Goal: Task Accomplishment & Management: Use online tool/utility

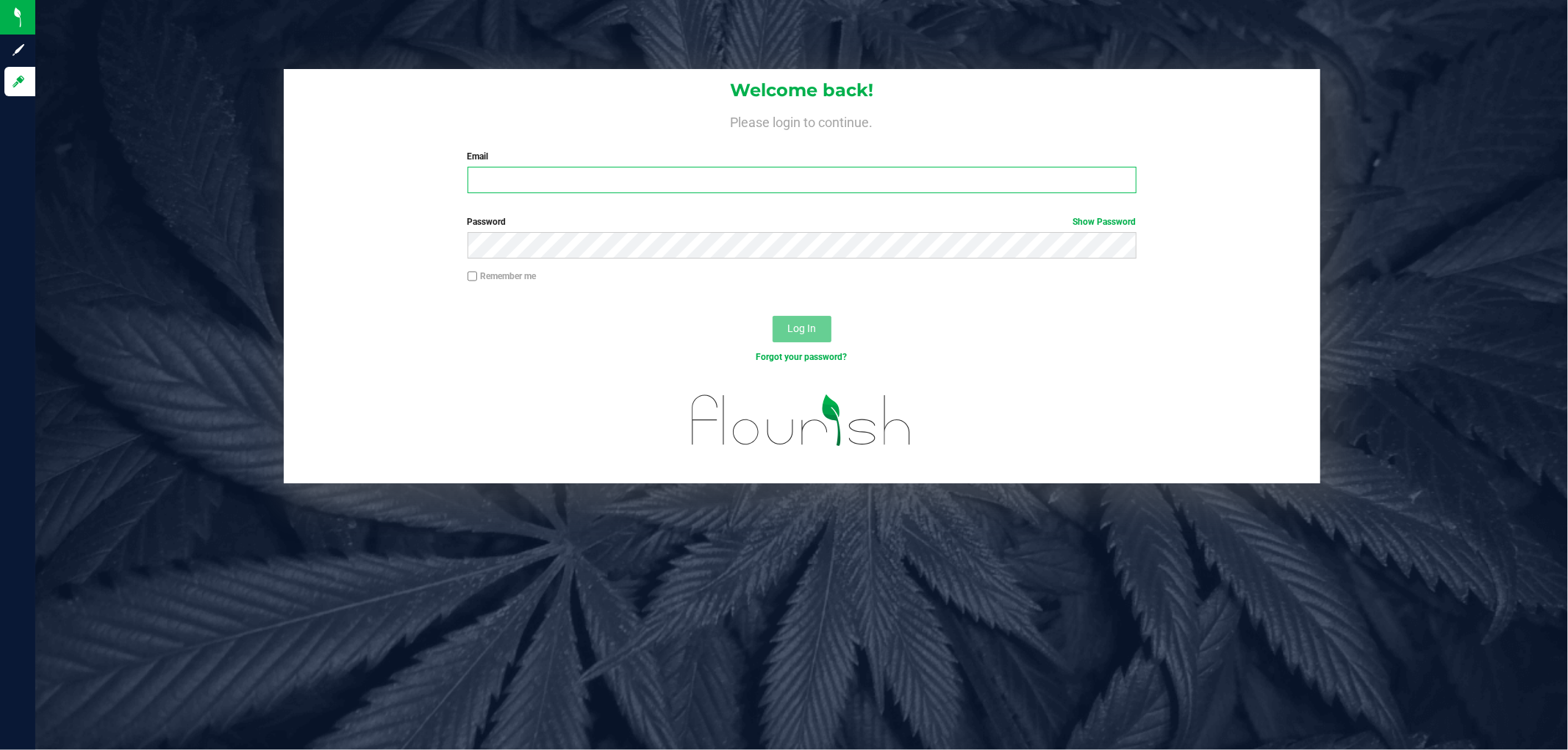
click at [490, 175] on input "Email" at bounding box center [802, 180] width 669 height 26
type input "P"
type input "[EMAIL_ADDRESS][DOMAIN_NAME]"
click at [773, 316] on button "Log In" at bounding box center [802, 329] width 59 height 26
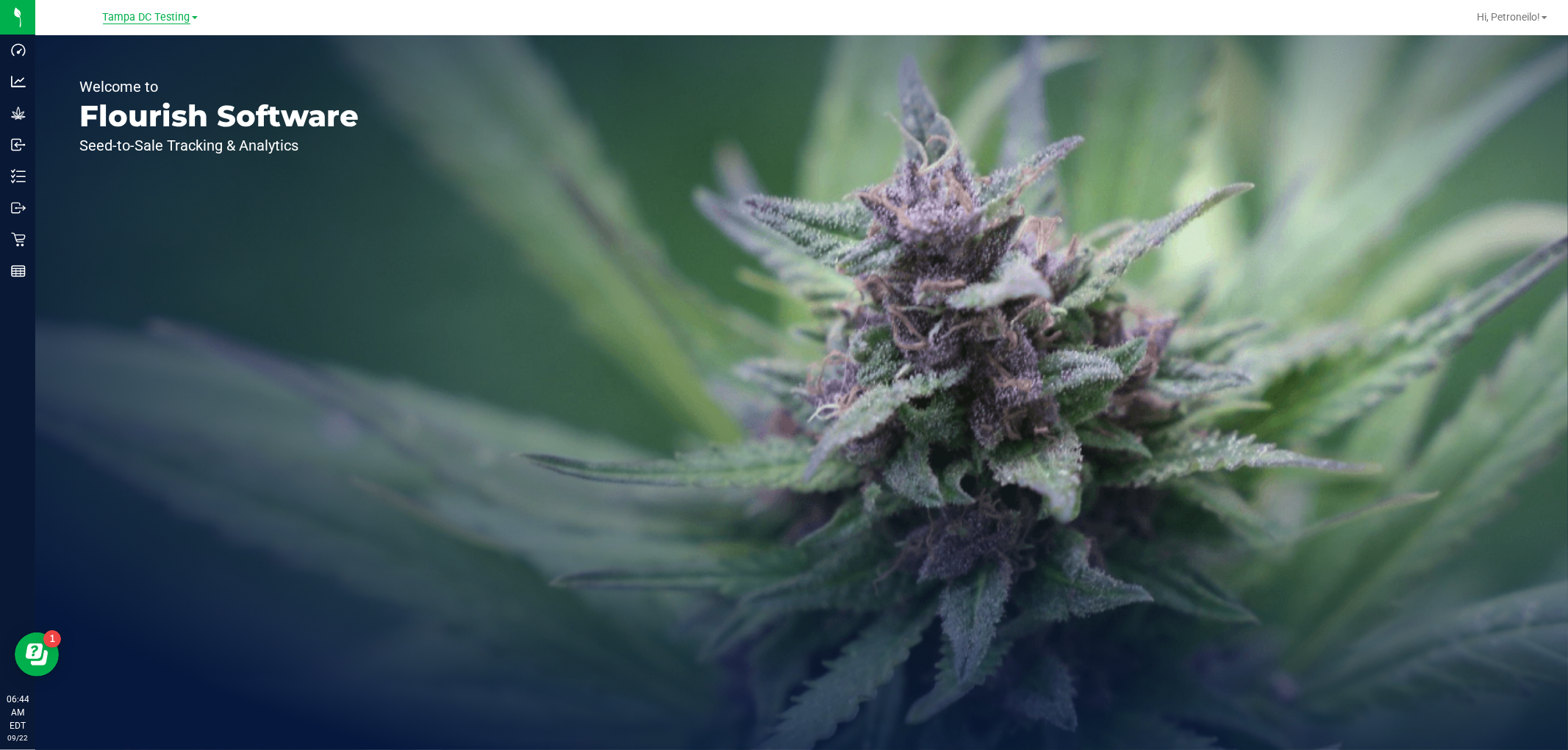
click at [181, 17] on span "Tampa DC Testing" at bounding box center [146, 18] width 87 height 13
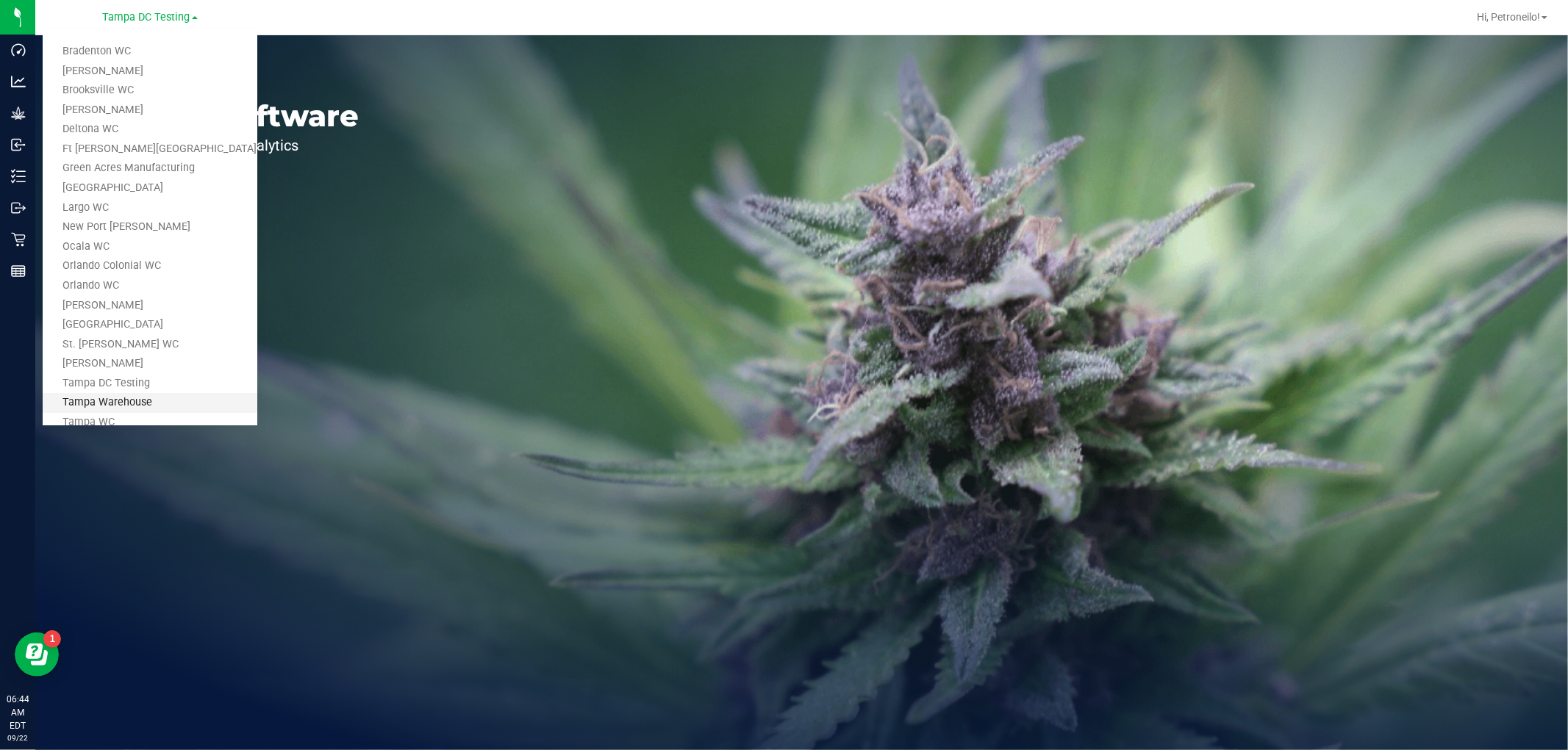
click at [126, 407] on link "Tampa Warehouse" at bounding box center [149, 402] width 215 height 20
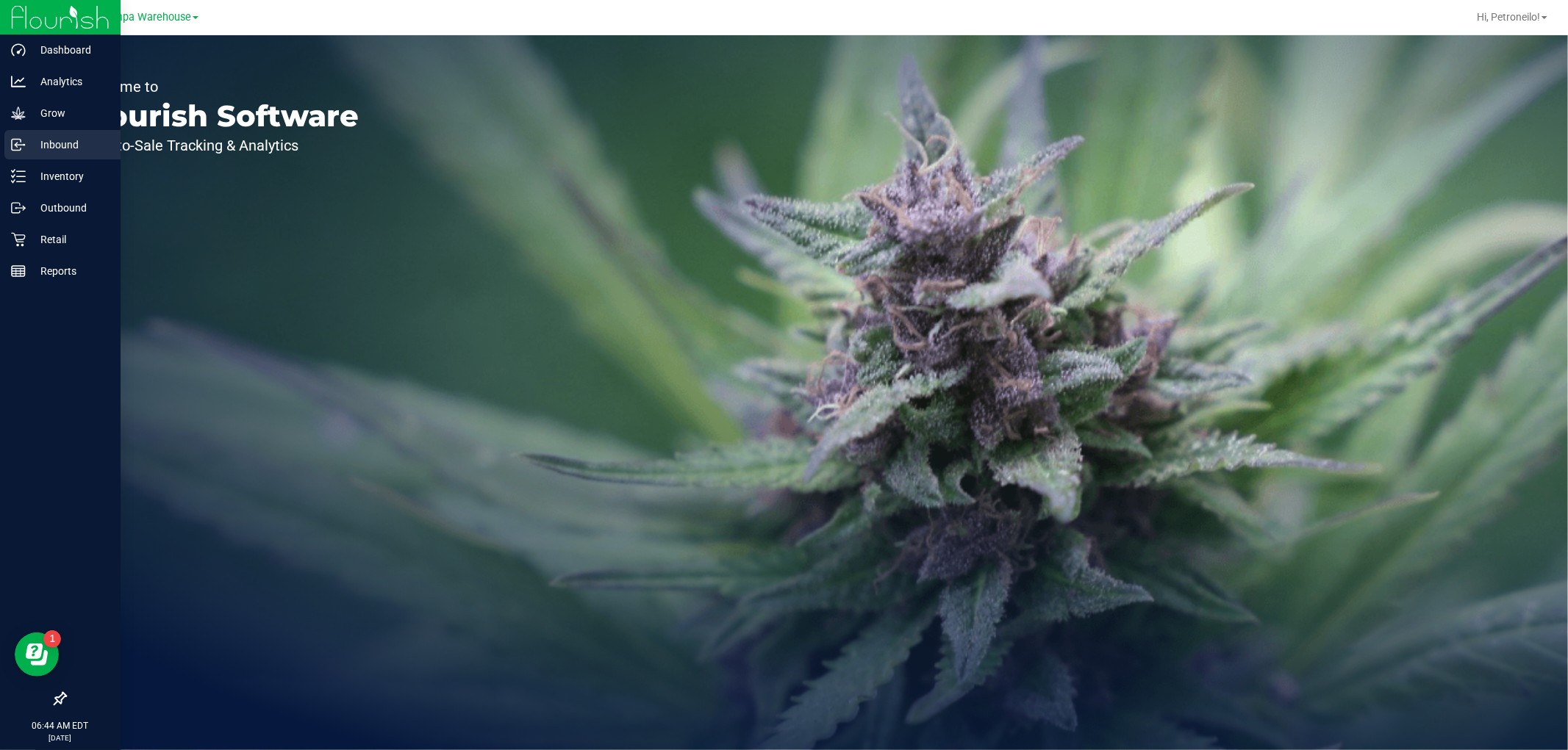
click at [60, 142] on p "Inbound" at bounding box center [69, 144] width 88 height 18
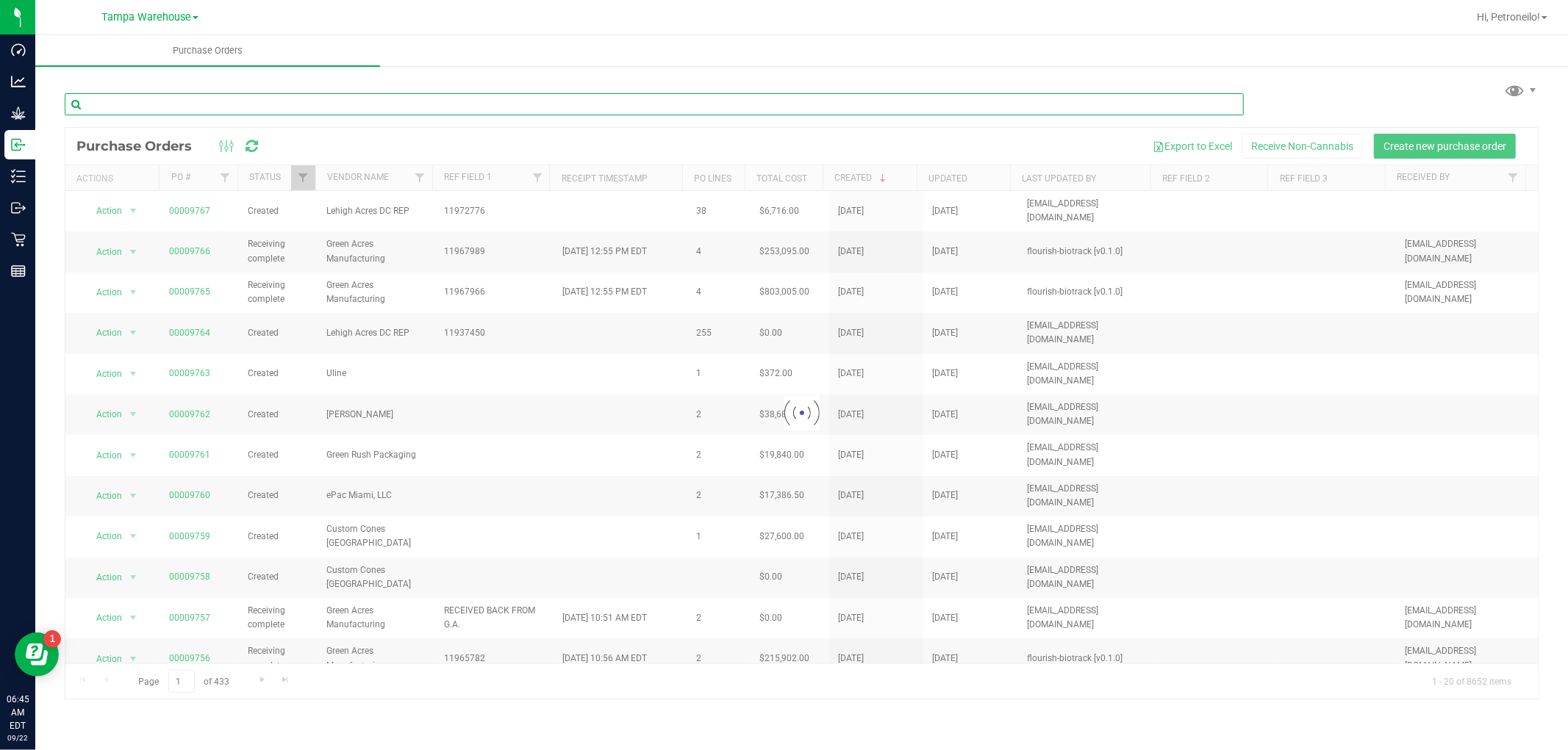
click at [369, 109] on input "text" at bounding box center [654, 105] width 1179 height 22
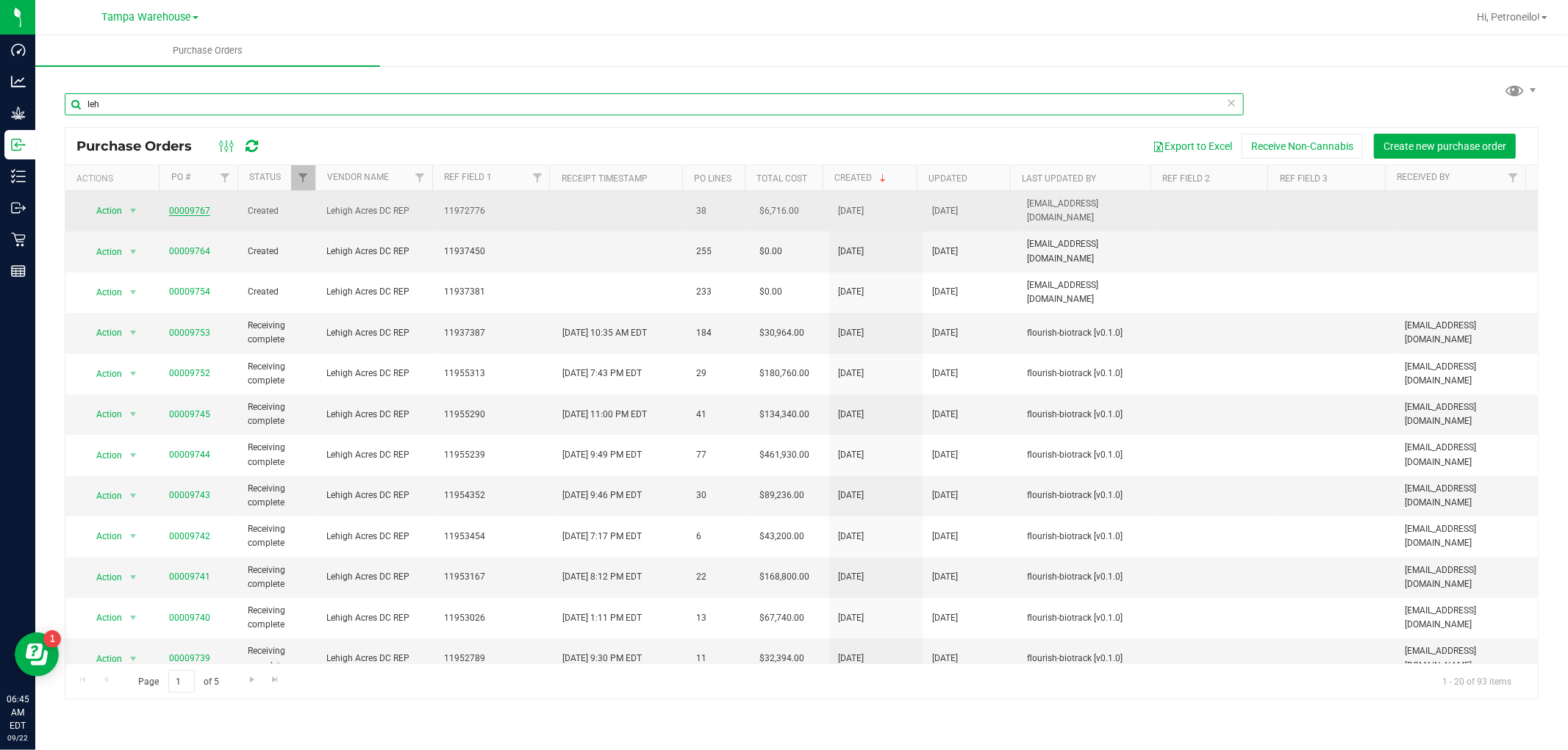
type input "leh"
click at [195, 206] on link "00009767" at bounding box center [189, 210] width 41 height 10
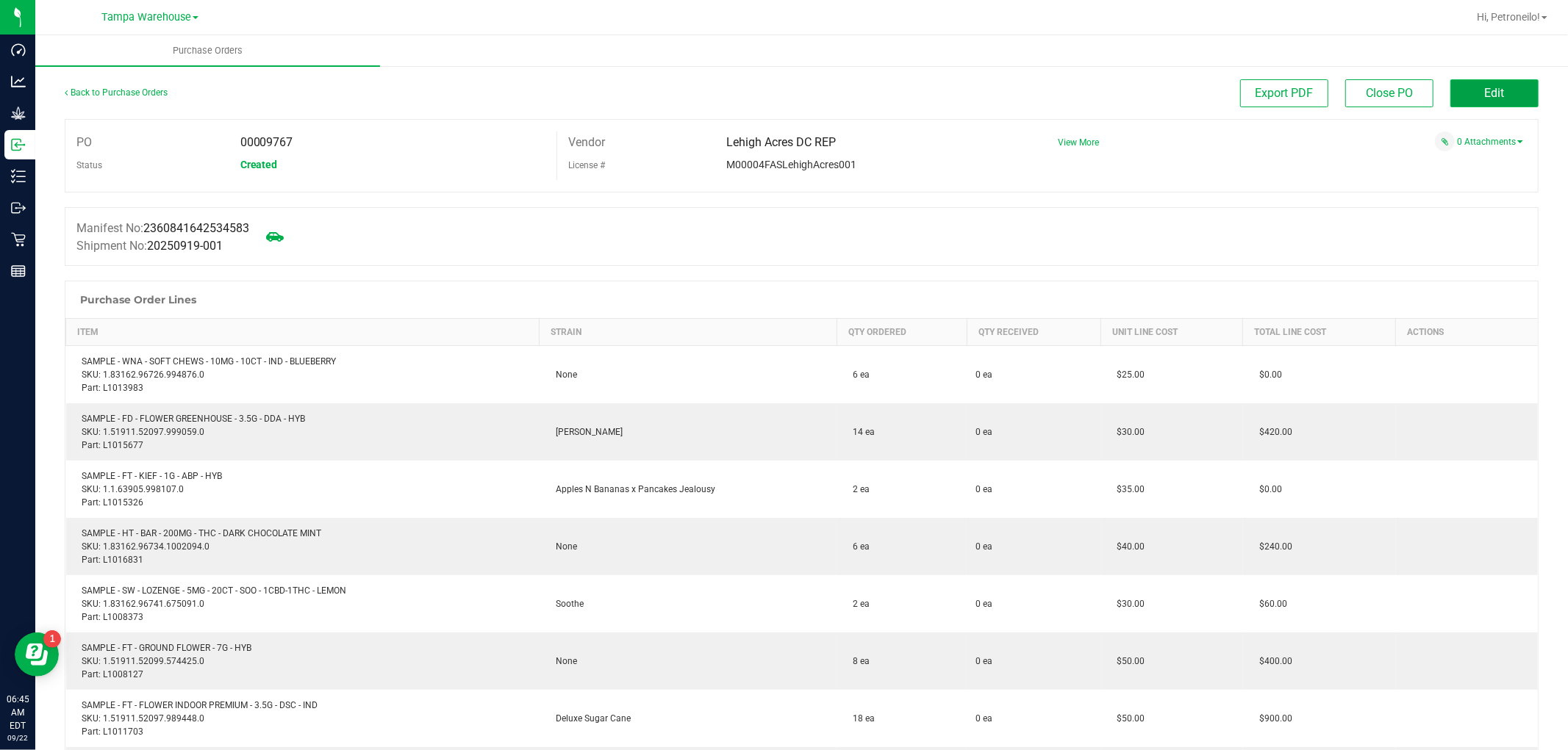
click at [1485, 97] on span "Edit" at bounding box center [1494, 93] width 20 height 14
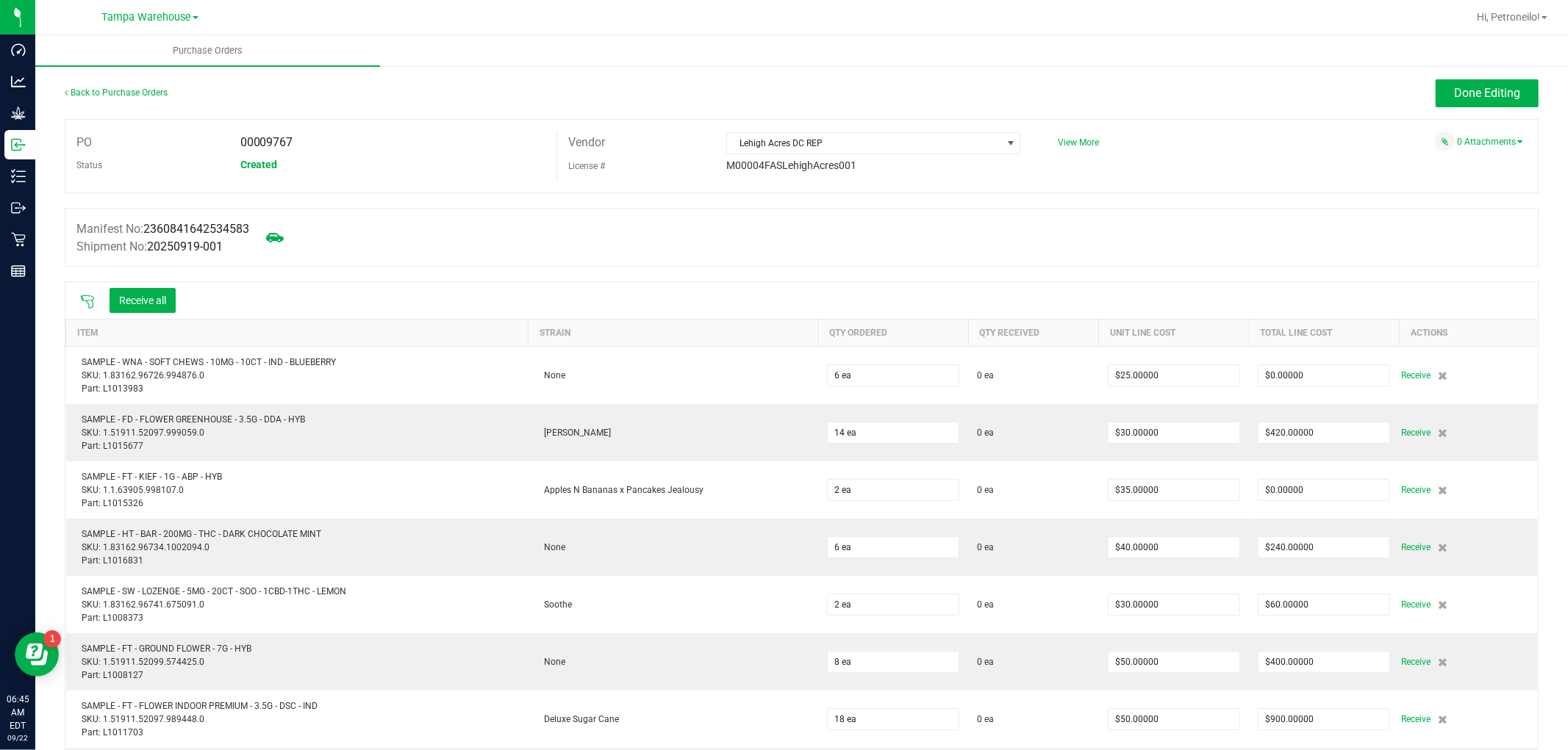
click at [83, 299] on icon at bounding box center [87, 302] width 13 height 13
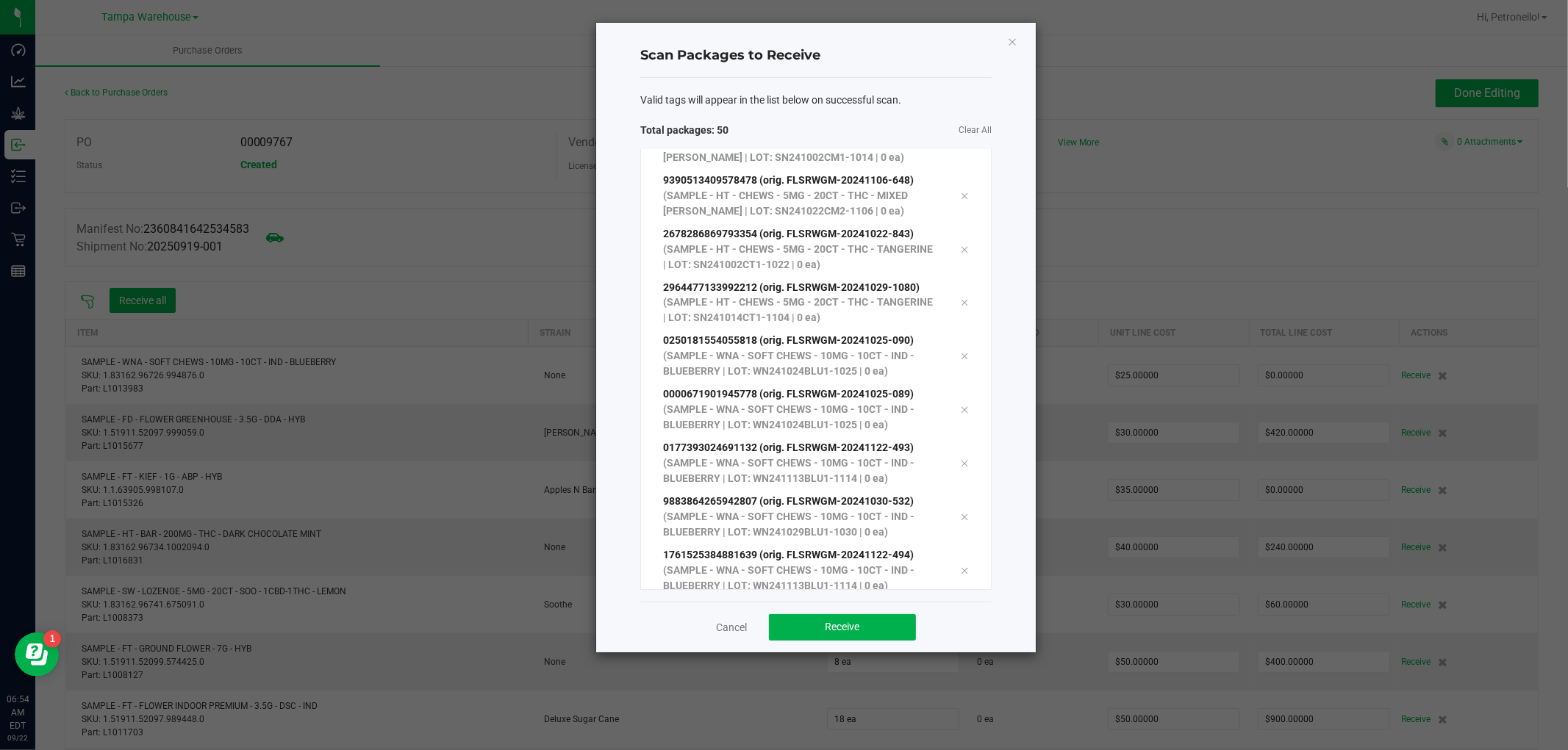
scroll to position [2225, 0]
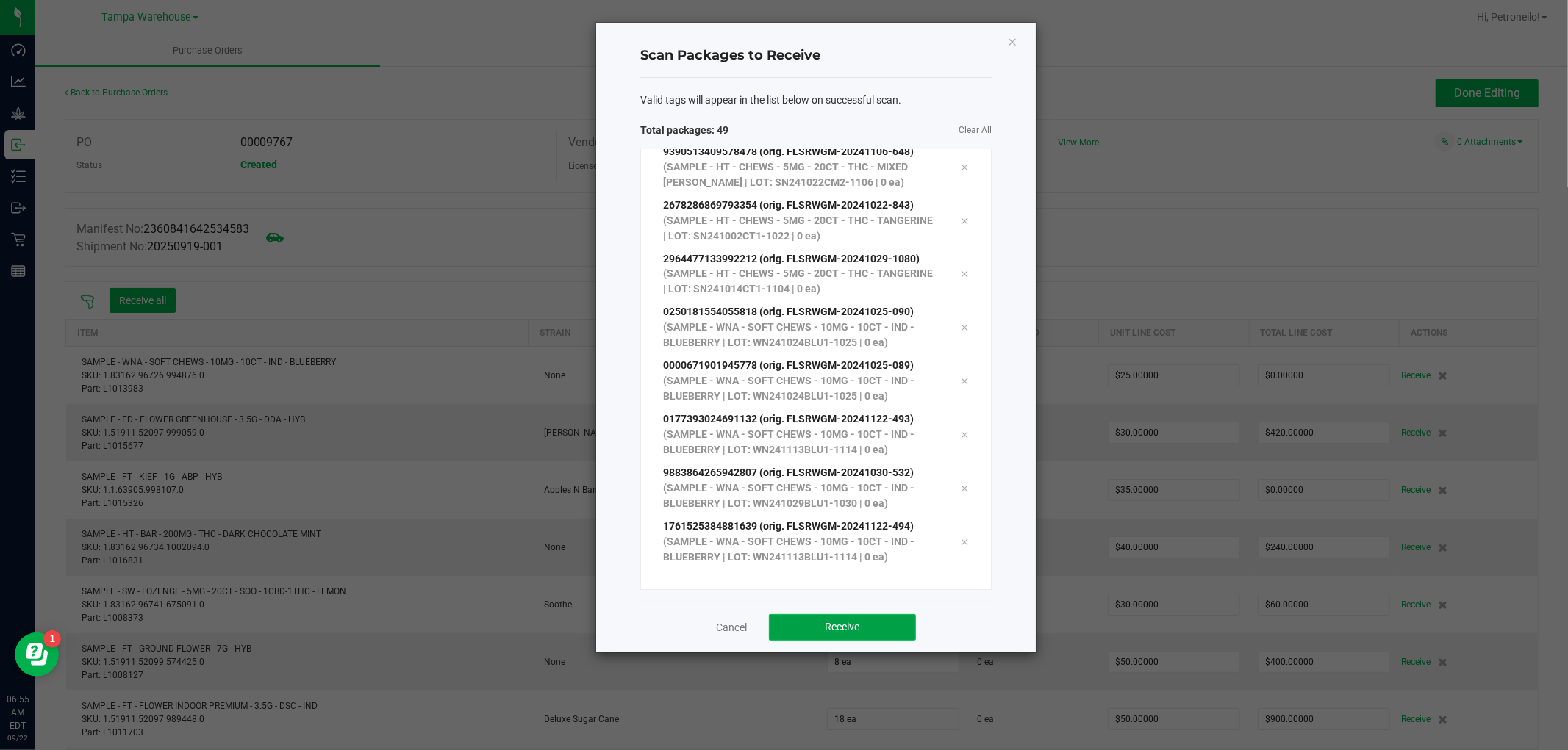
click at [880, 631] on button "Receive" at bounding box center [842, 627] width 147 height 26
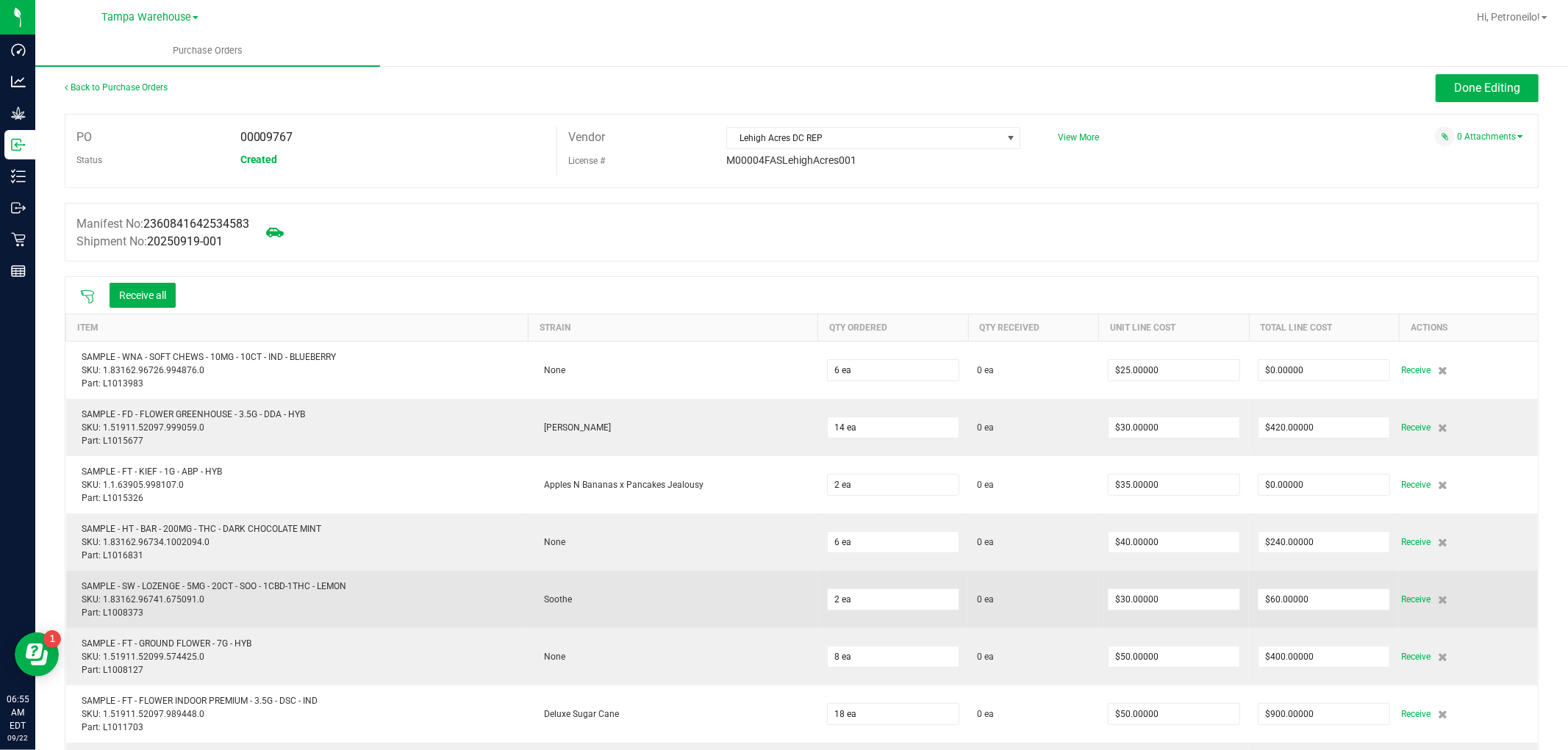
scroll to position [0, 0]
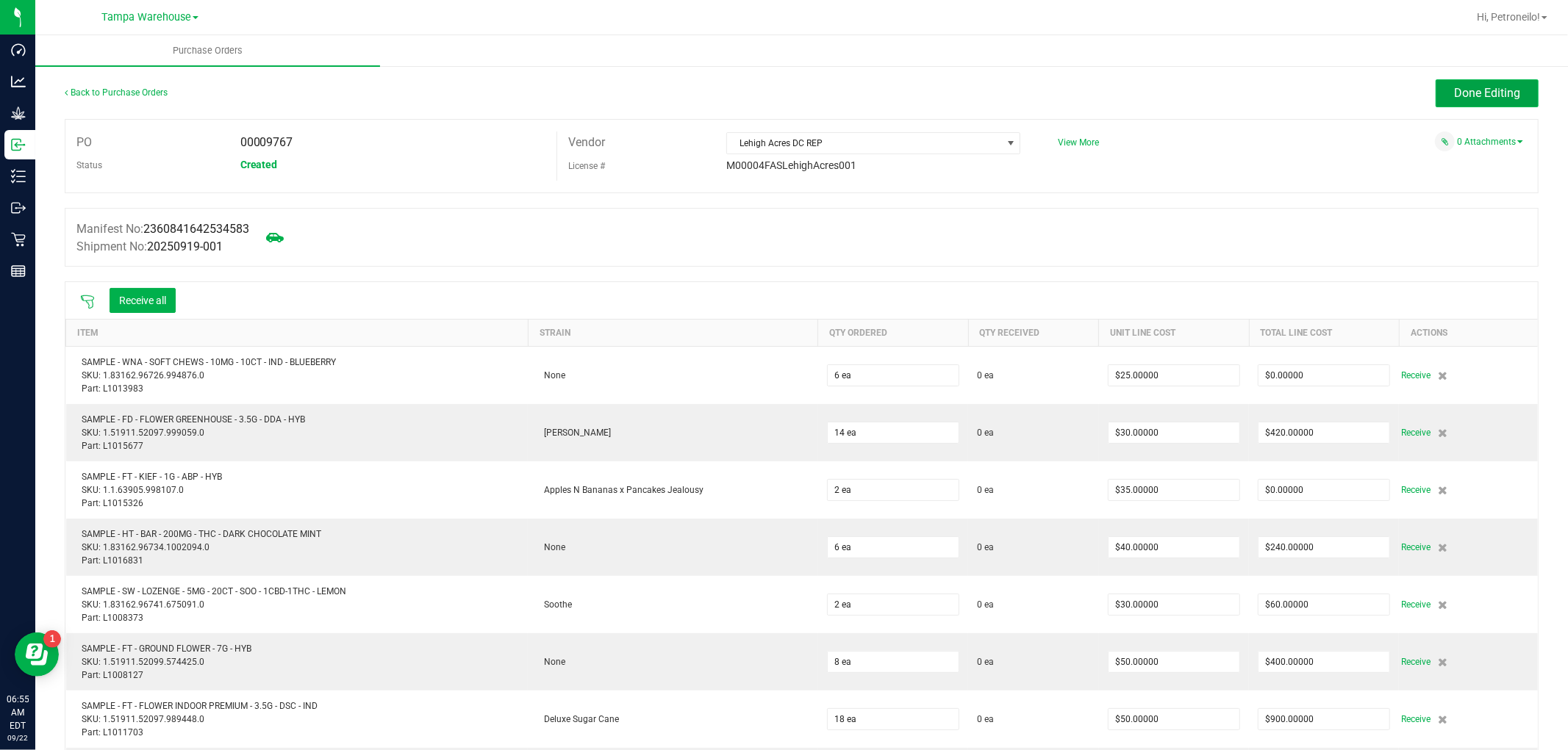
click at [1455, 92] on span "Done Editing" at bounding box center [1487, 93] width 67 height 14
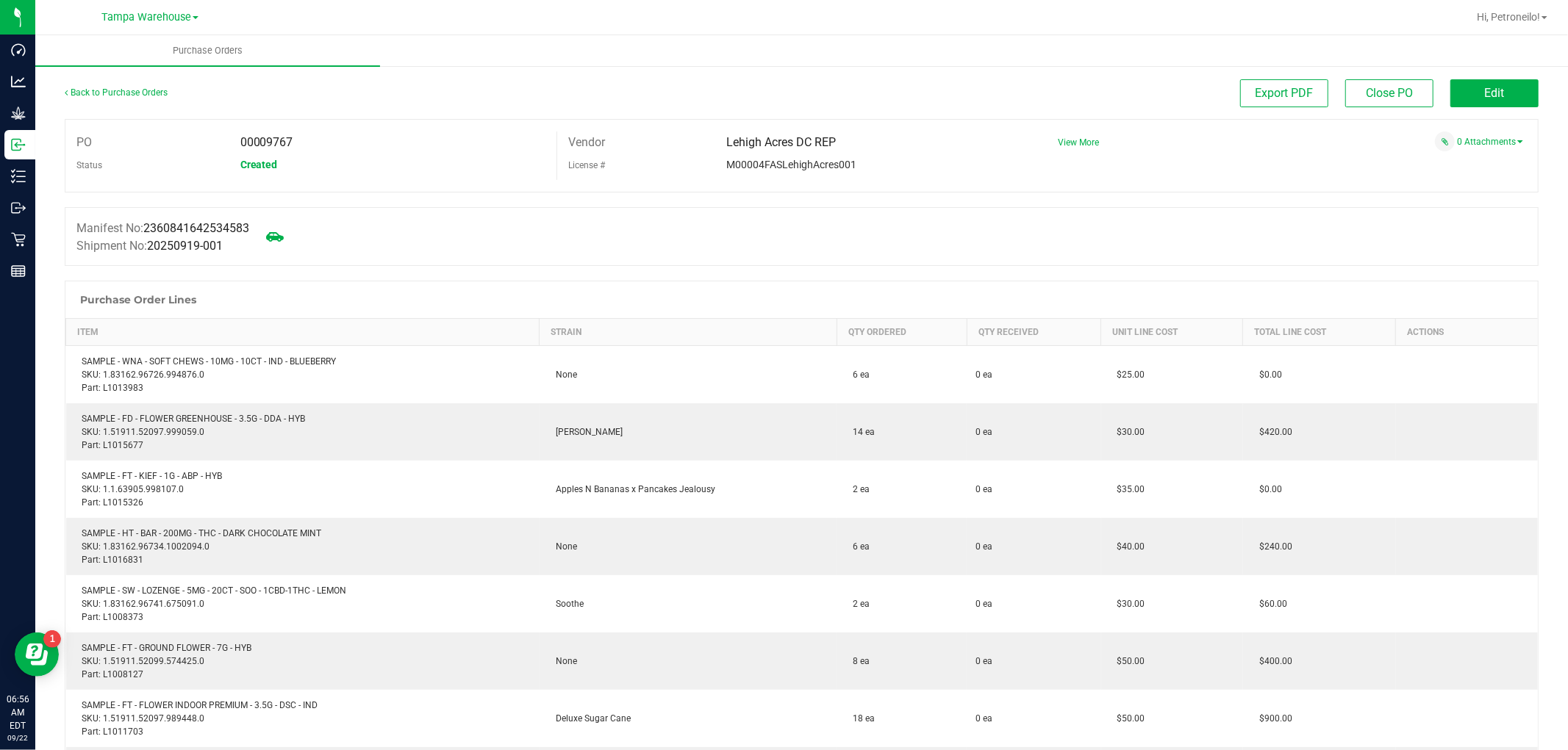
click at [155, 83] on div "Back to Purchase Orders" at bounding box center [249, 93] width 369 height 26
click at [155, 89] on link "Back to Purchase Orders" at bounding box center [116, 92] width 103 height 10
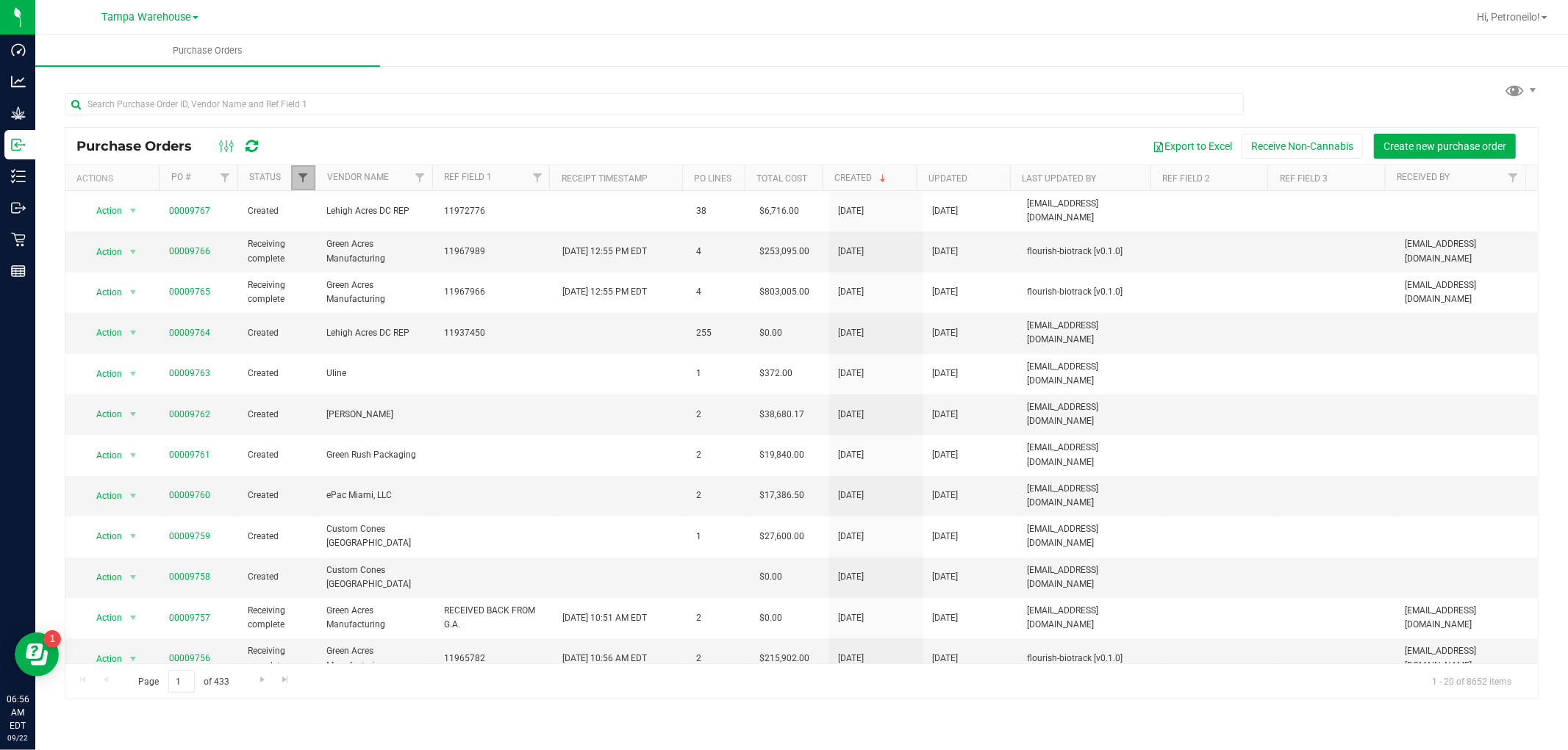
click at [302, 179] on span "Filter" at bounding box center [303, 177] width 12 height 12
click at [322, 318] on span "Receiving complete" at bounding box center [360, 320] width 77 height 8
click at [315, 318] on input "Receiving complete" at bounding box center [310, 320] width 9 height 9
checkbox input "false"
click at [329, 336] on span "Receiving partial" at bounding box center [354, 339] width 65 height 8
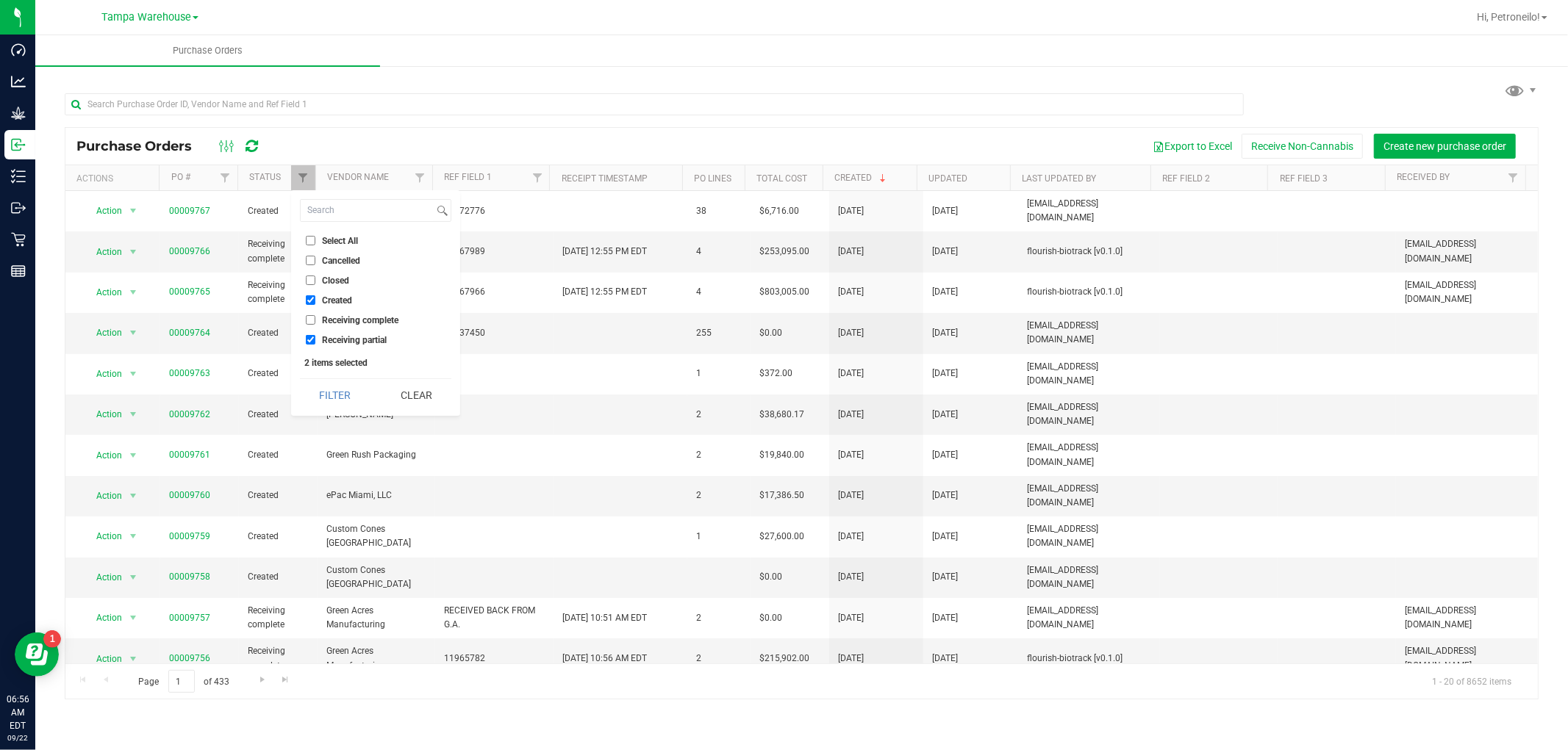
click at [315, 335] on input "Receiving partial" at bounding box center [310, 339] width 9 height 9
click at [329, 336] on span "Receiving partial" at bounding box center [354, 339] width 65 height 8
click at [315, 335] on input "Receiving partial" at bounding box center [310, 339] width 9 height 9
click at [327, 392] on button "Filter" at bounding box center [335, 395] width 70 height 32
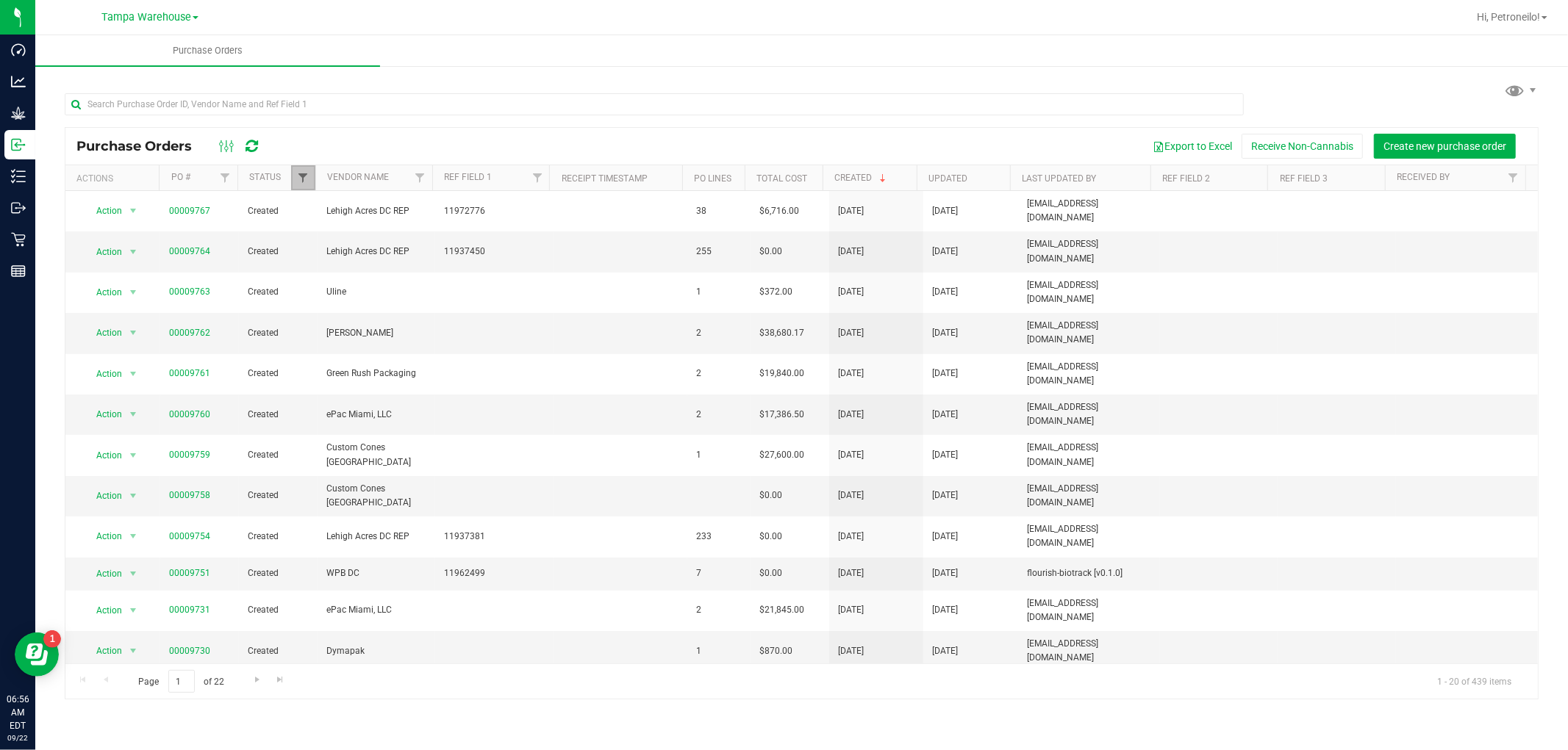
click at [303, 179] on span "Filter" at bounding box center [303, 177] width 12 height 12
click at [342, 336] on span "Receiving partial" at bounding box center [354, 339] width 65 height 8
click at [315, 336] on input "Receiving partial" at bounding box center [310, 339] width 9 height 9
checkbox input "false"
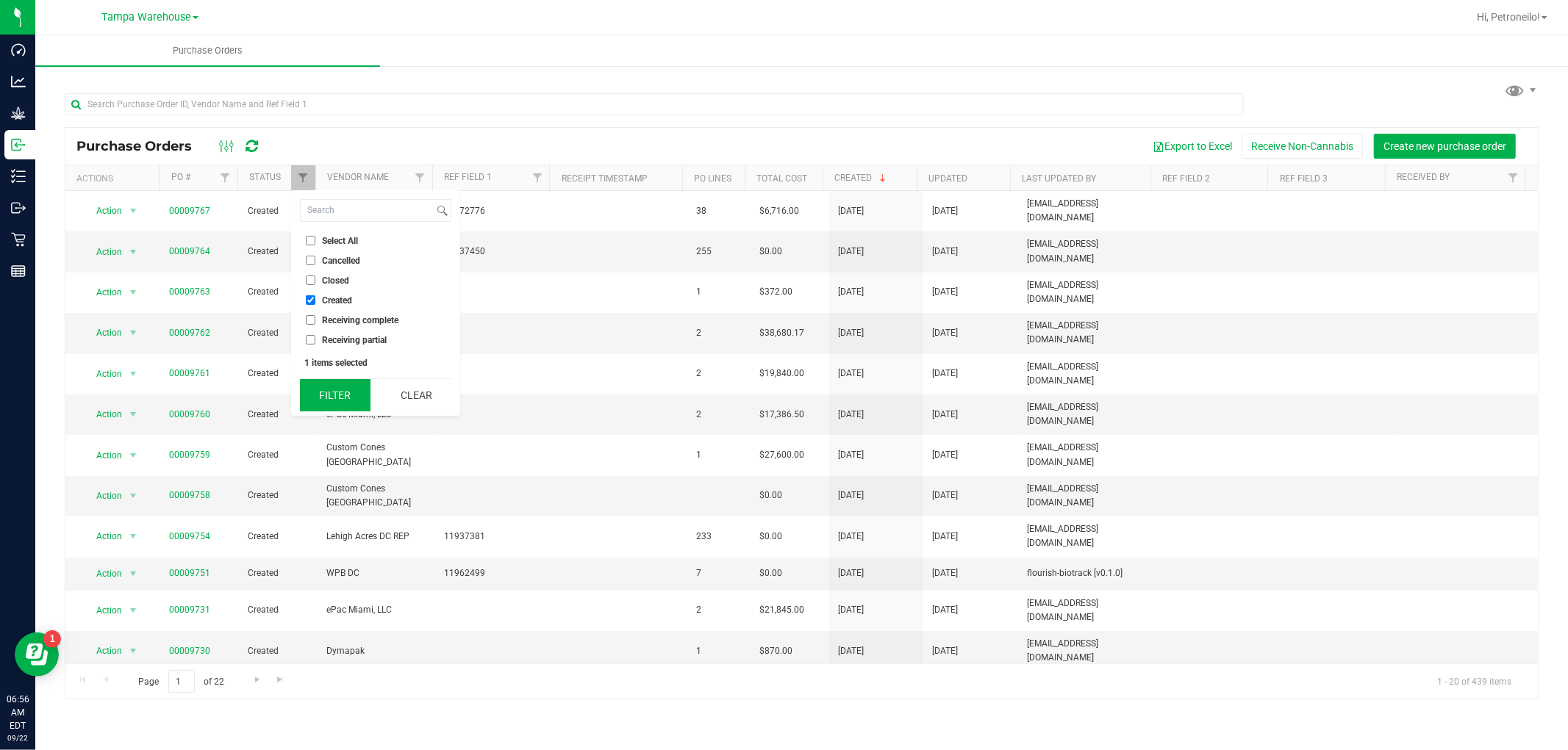
click at [342, 392] on button "Filter" at bounding box center [335, 395] width 70 height 32
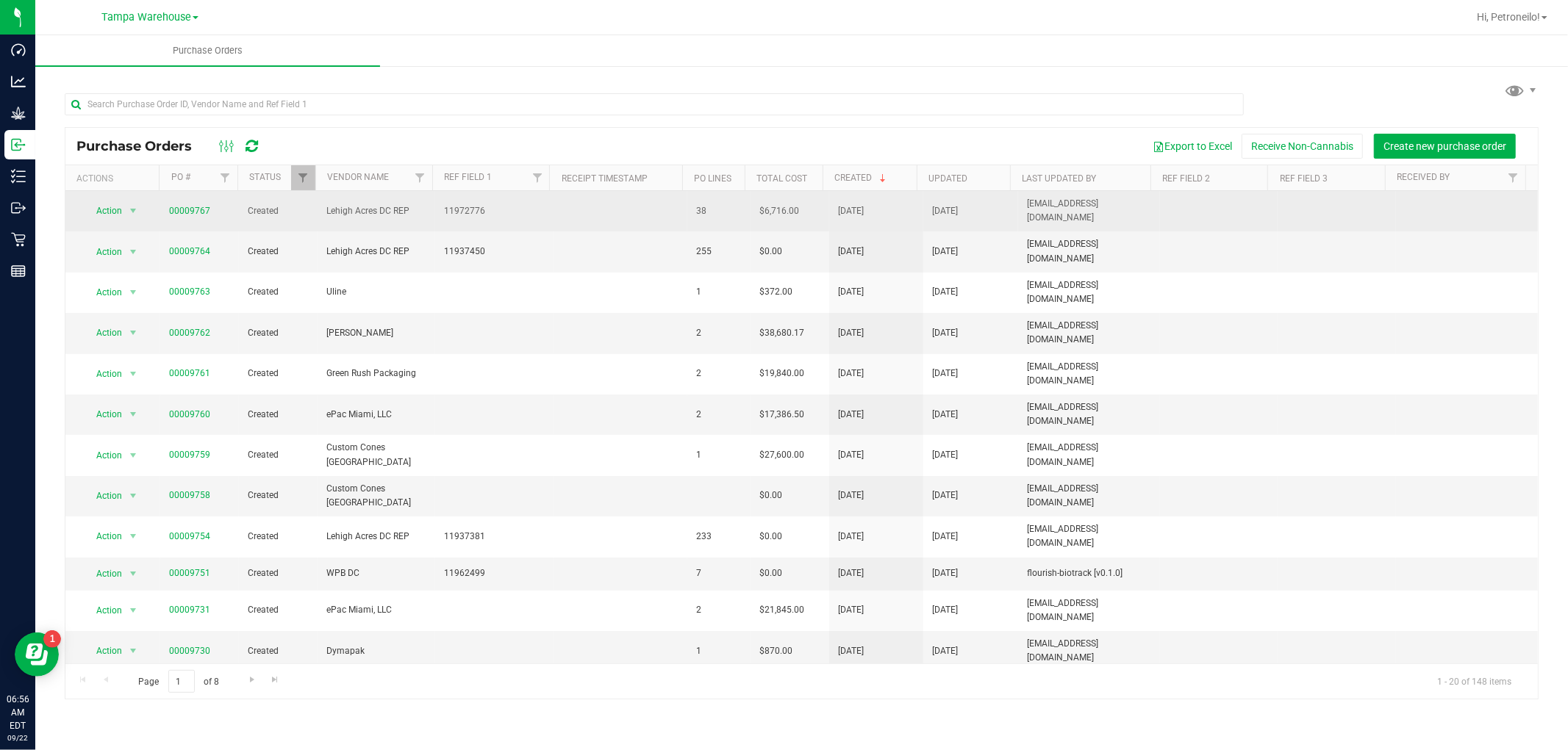
click at [262, 204] on span "Created" at bounding box center [278, 211] width 61 height 14
click at [203, 205] on link "00009767" at bounding box center [189, 210] width 41 height 10
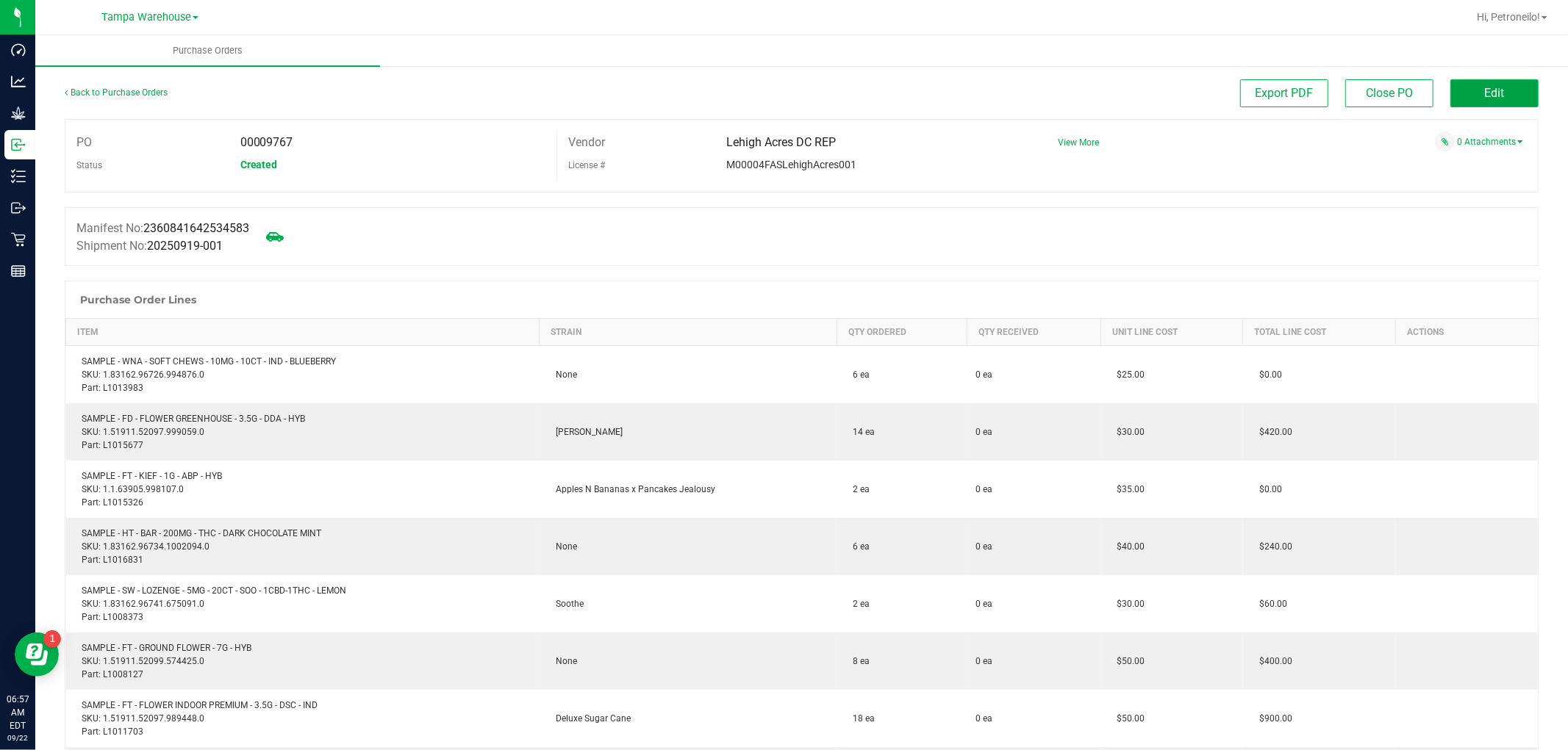
click at [1485, 94] on span "Edit" at bounding box center [1494, 93] width 20 height 14
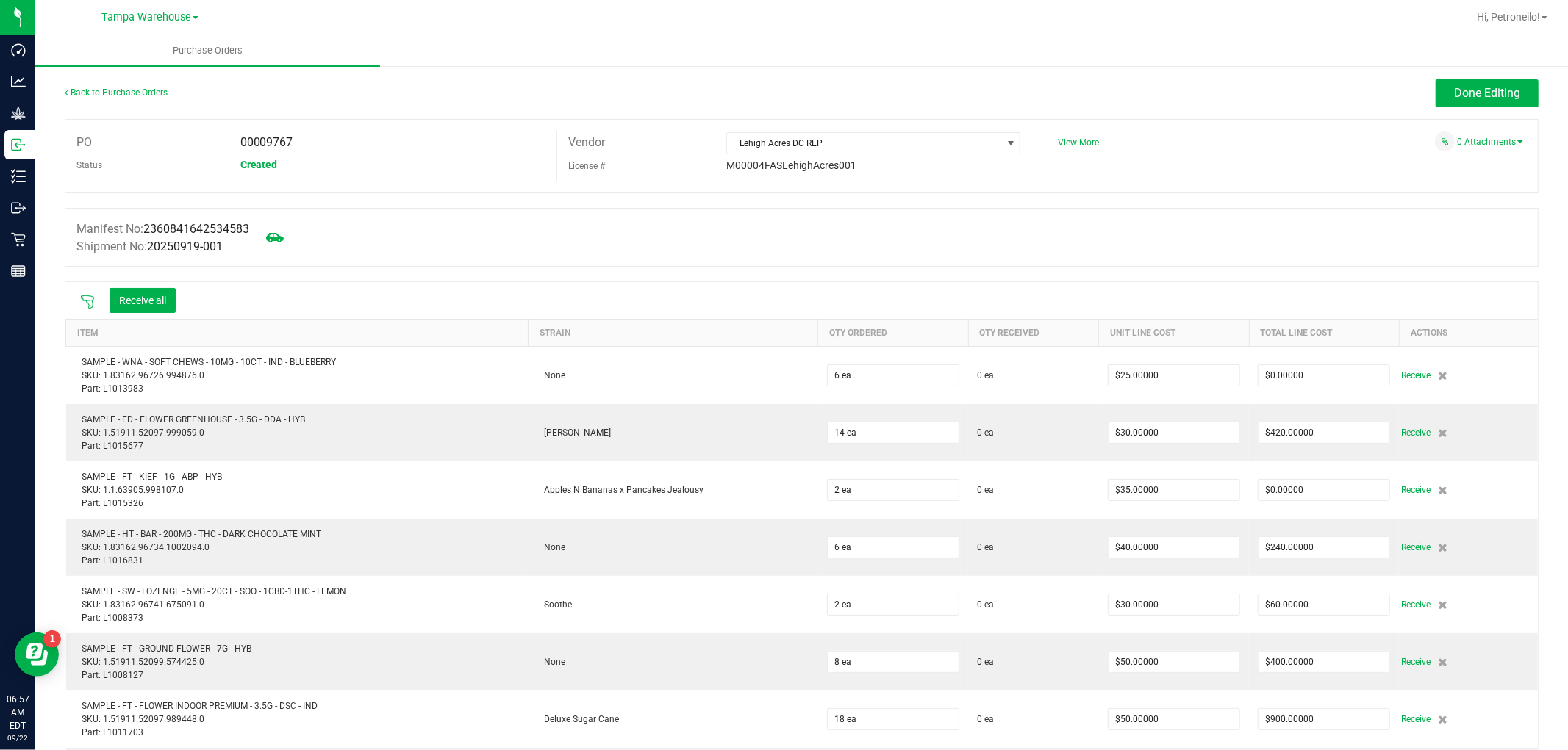
click at [90, 299] on icon at bounding box center [87, 302] width 15 height 15
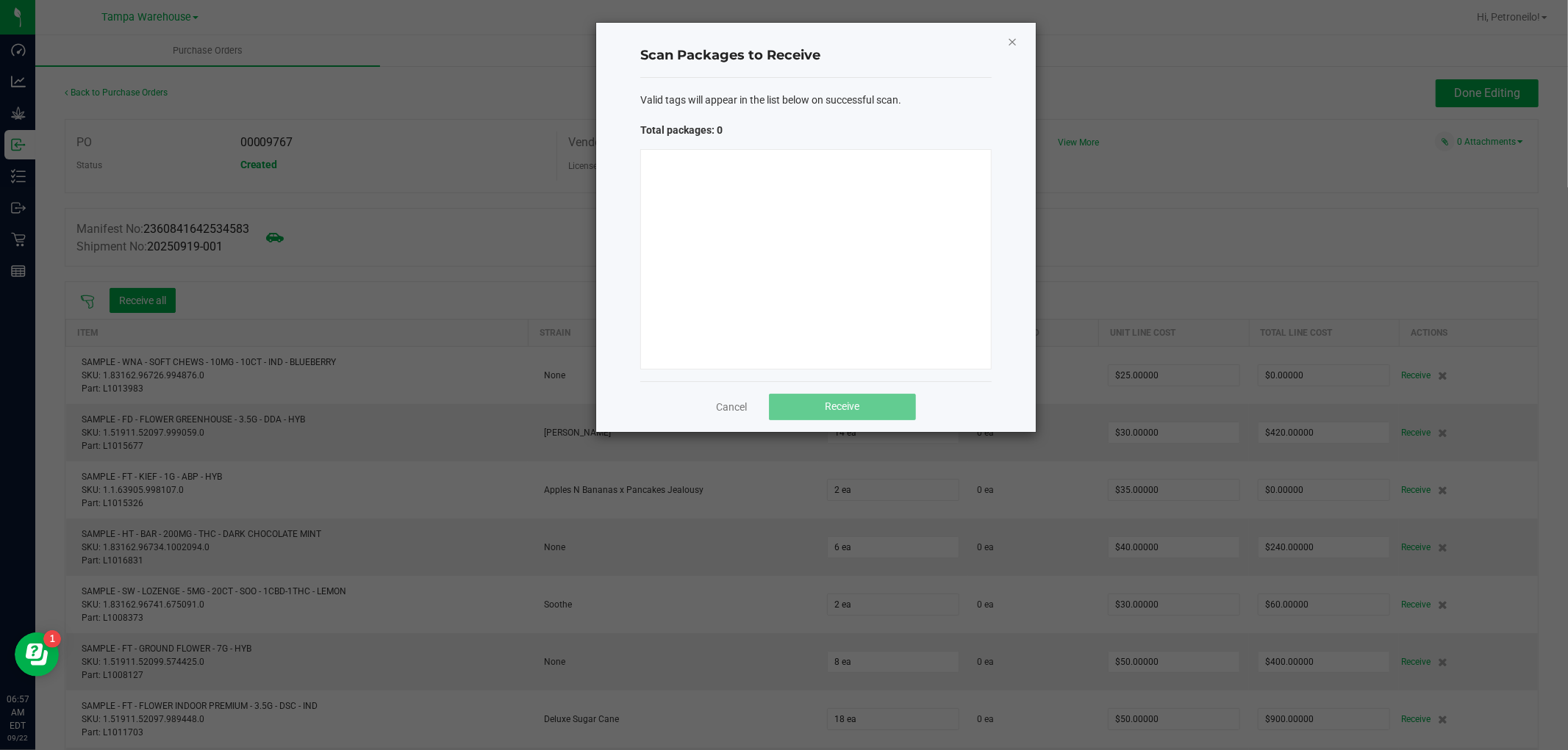
click at [1012, 40] on icon "Close" at bounding box center [1012, 40] width 10 height 18
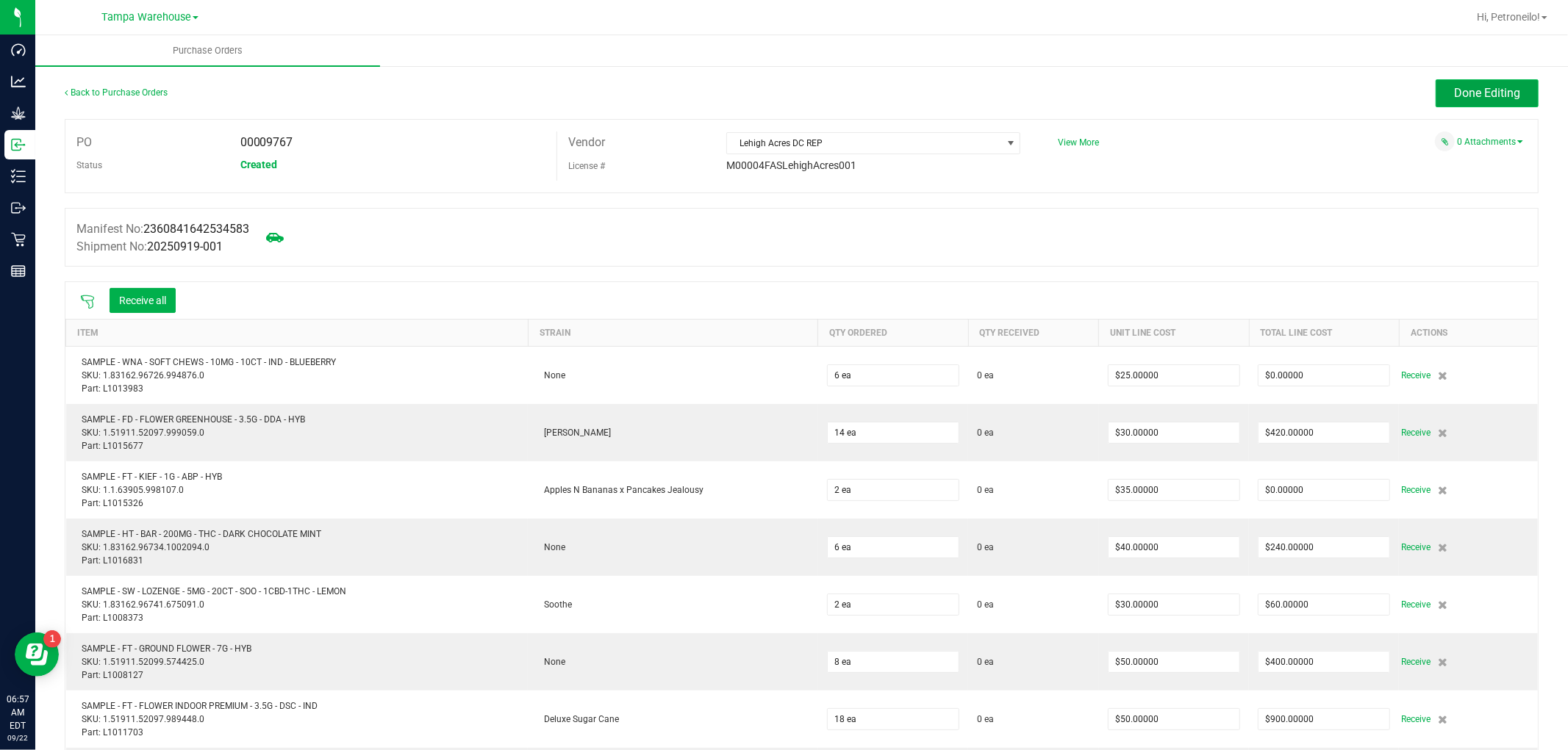
click at [1485, 90] on span "Done Editing" at bounding box center [1487, 93] width 67 height 14
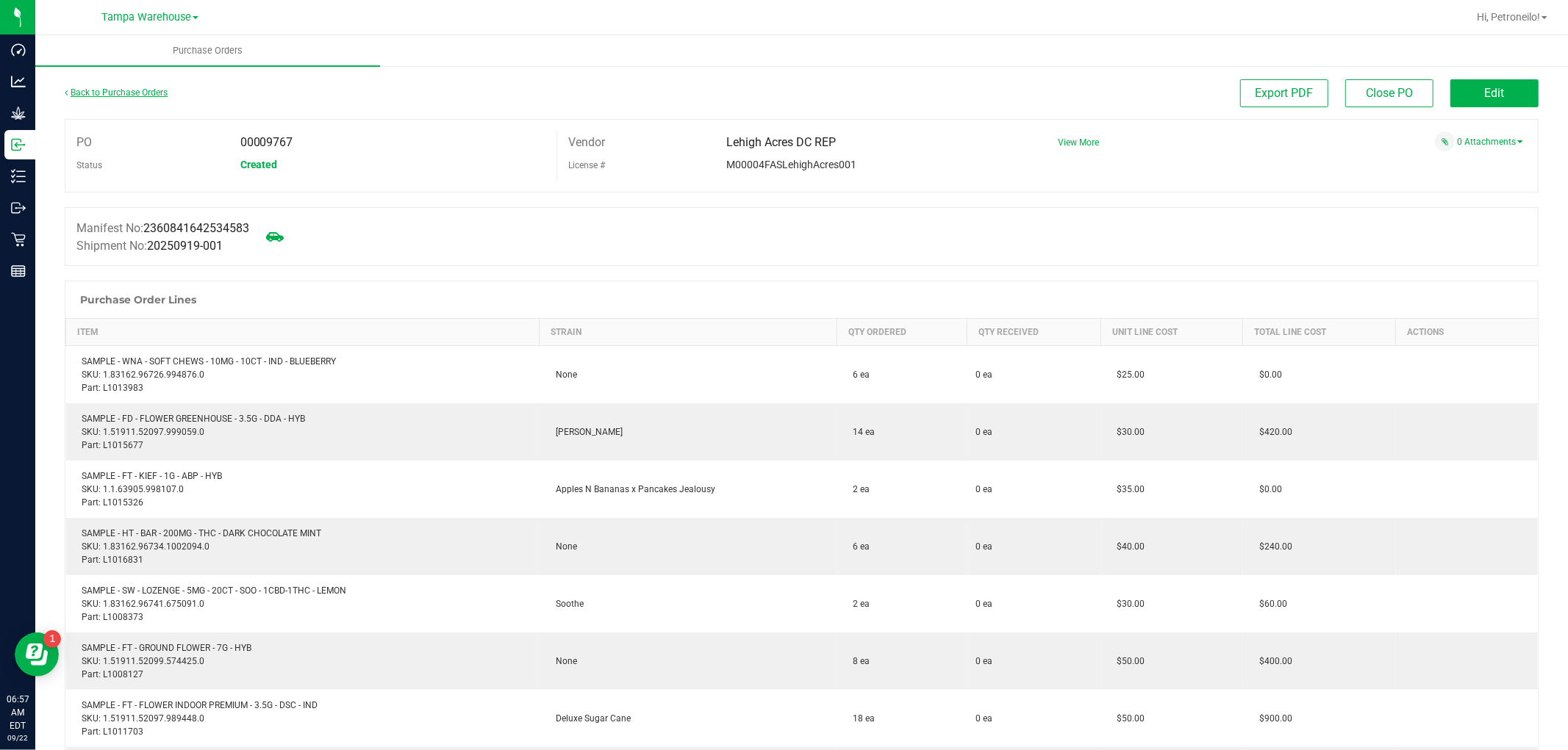
click at [151, 92] on link "Back to Purchase Orders" at bounding box center [116, 92] width 103 height 10
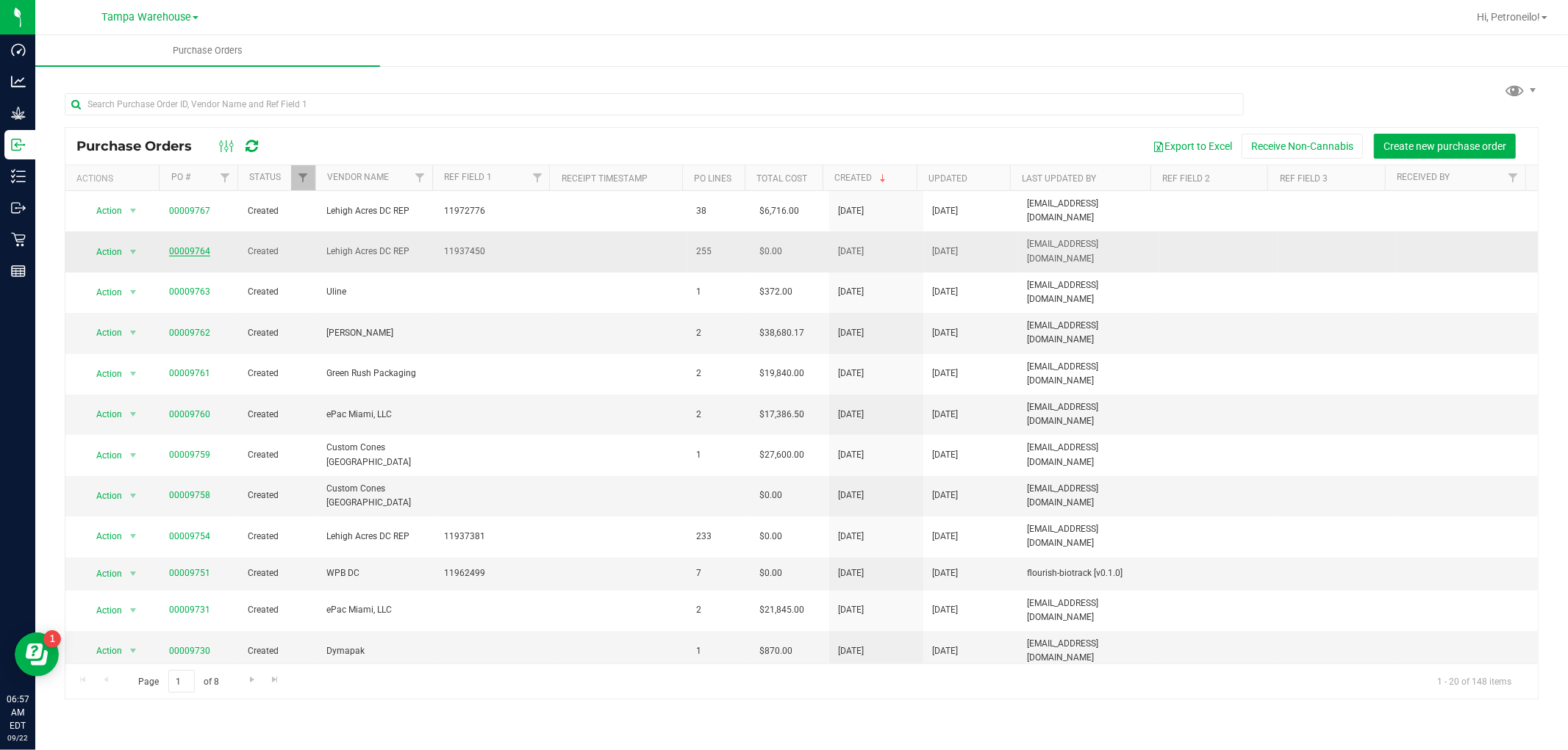
click at [205, 247] on link "00009764" at bounding box center [189, 251] width 41 height 10
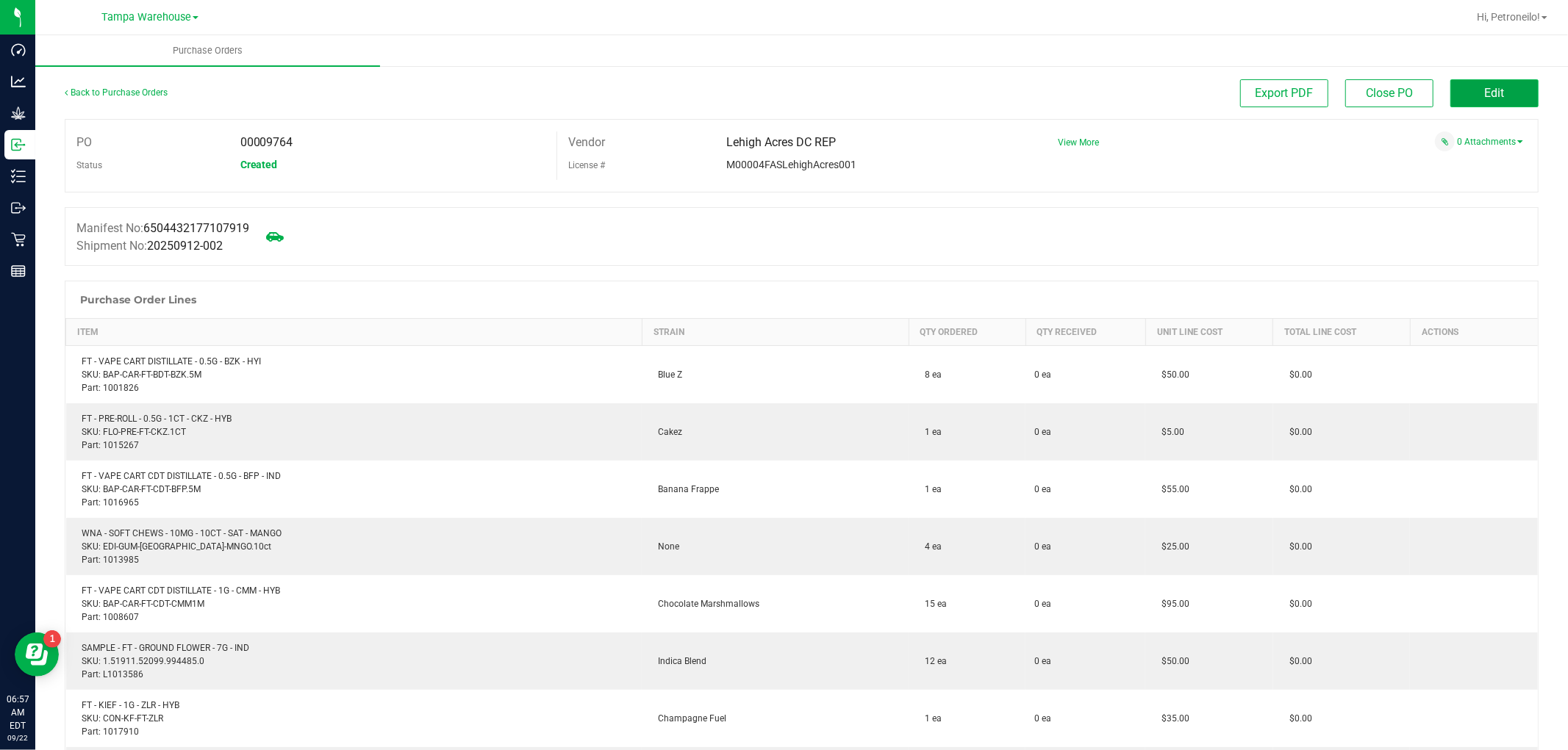
click at [1464, 98] on button "Edit" at bounding box center [1495, 94] width 88 height 28
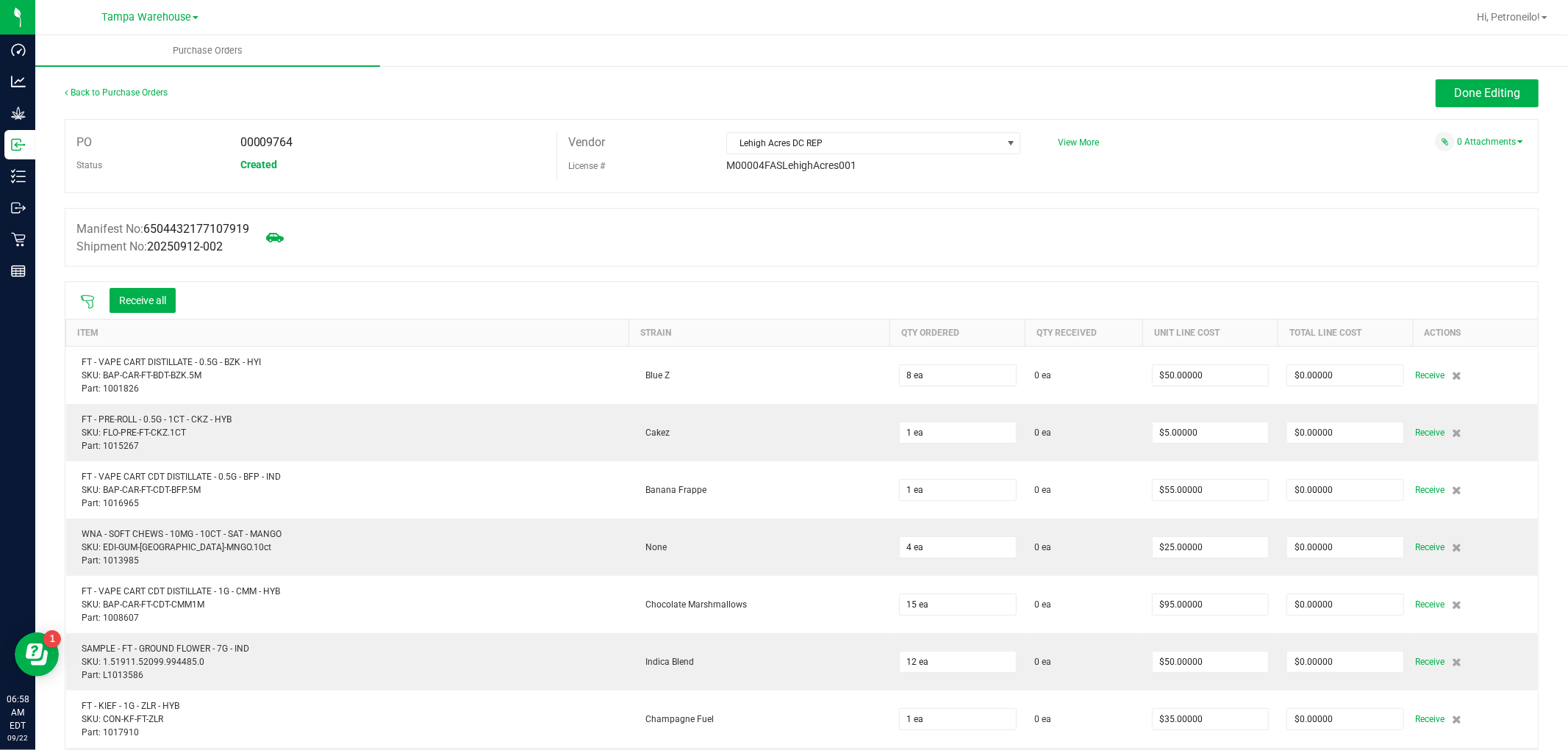
click at [94, 299] on icon at bounding box center [87, 302] width 13 height 13
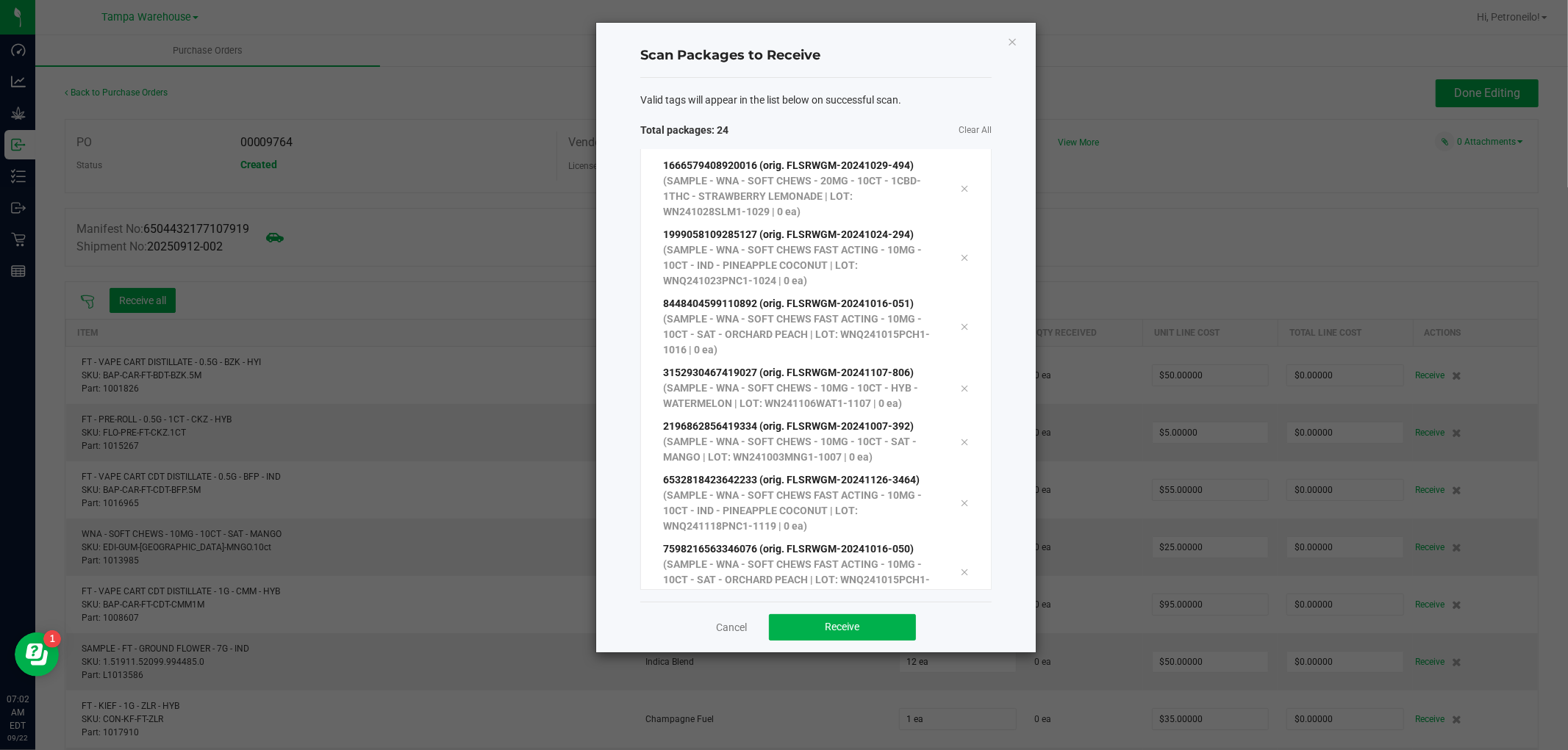
scroll to position [1010, 0]
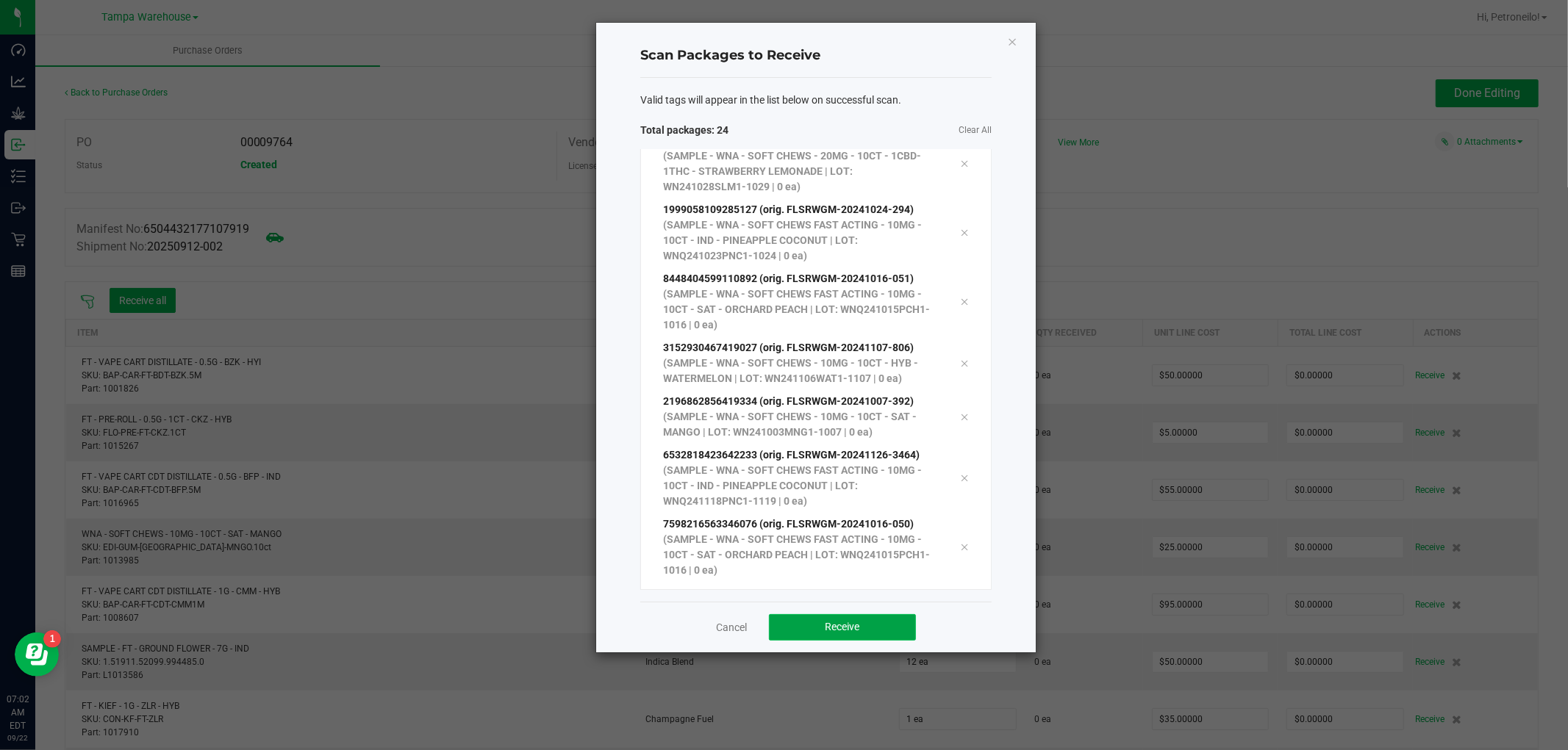
click at [872, 630] on button "Receive" at bounding box center [842, 627] width 147 height 26
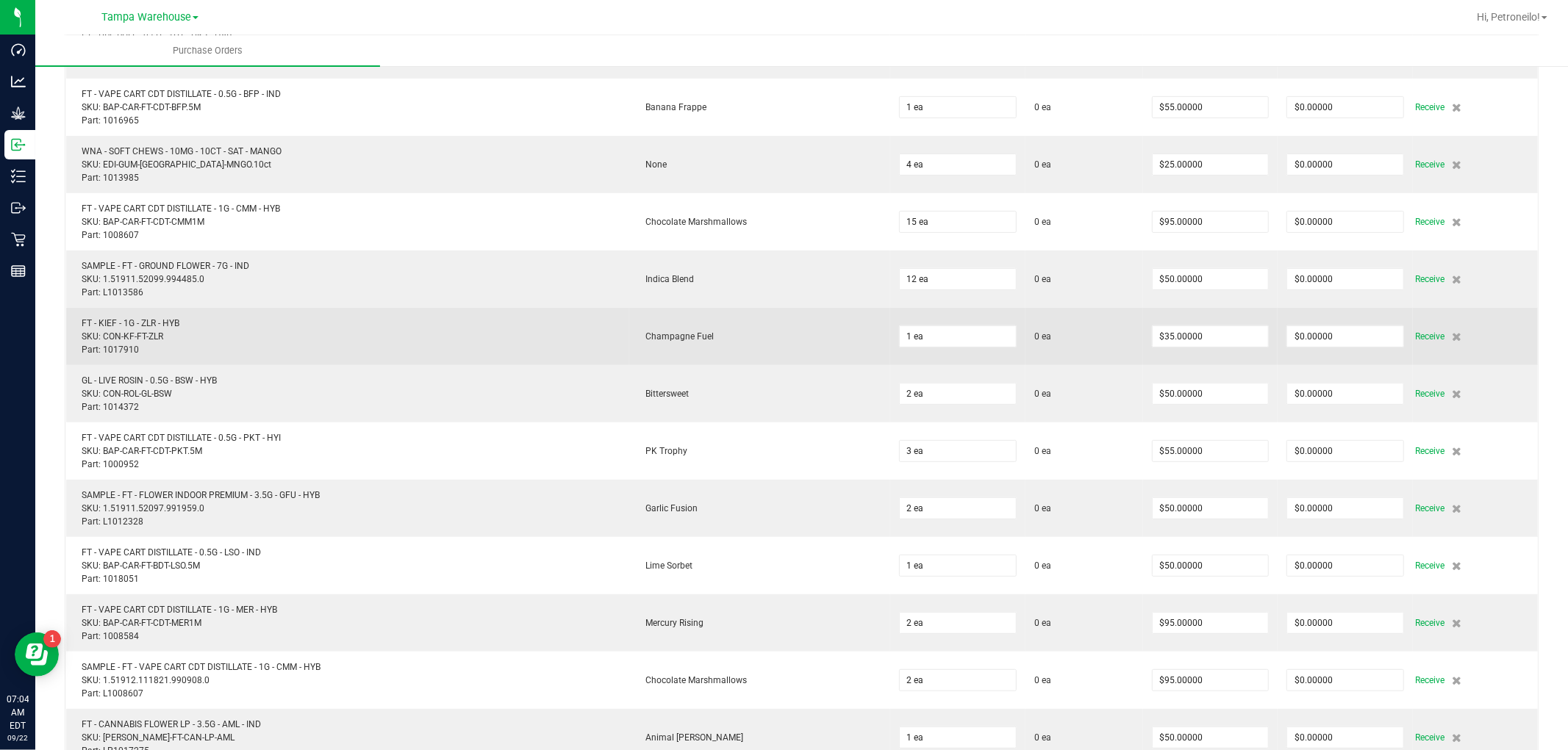
scroll to position [408, 0]
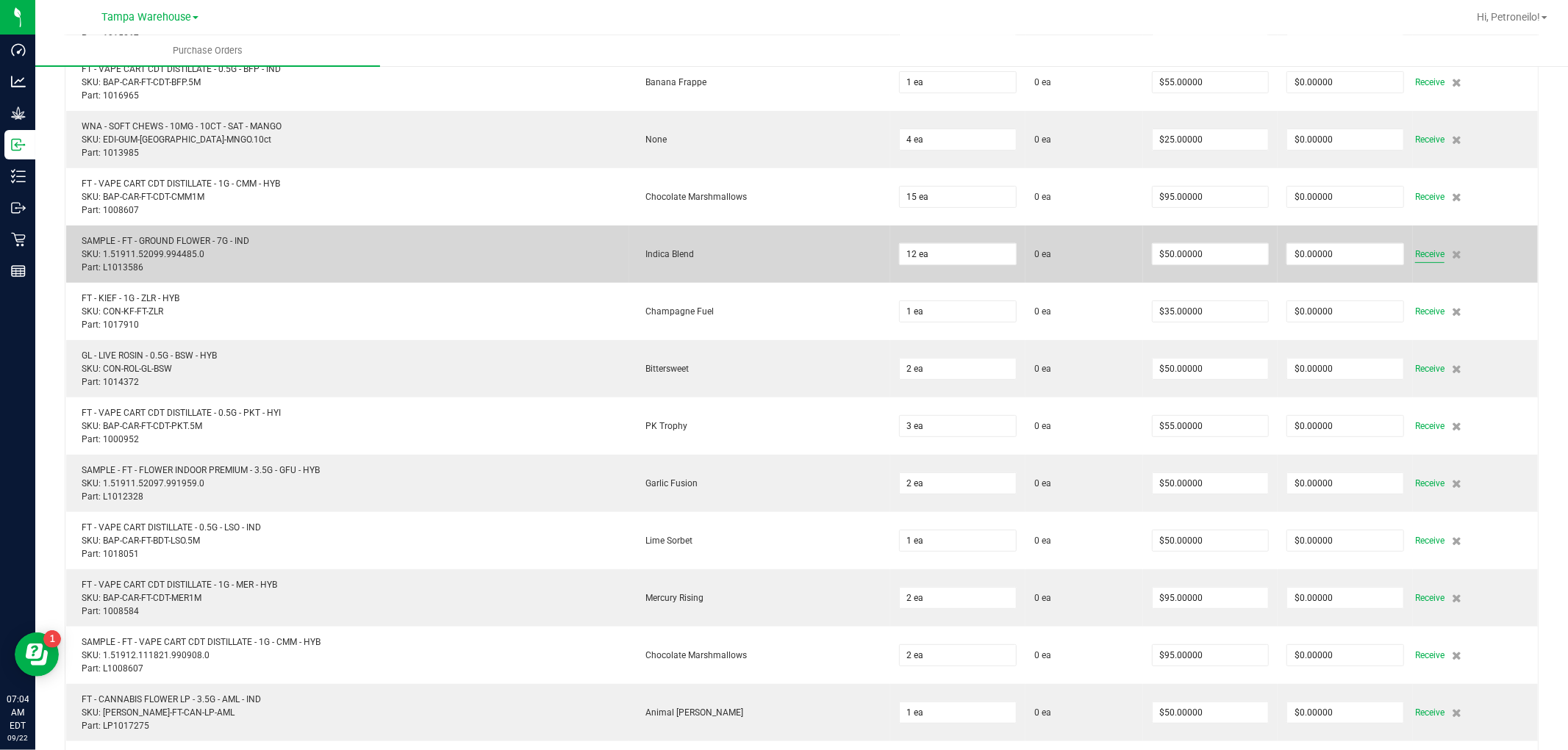
click at [1415, 258] on span "Receive" at bounding box center [1429, 254] width 29 height 18
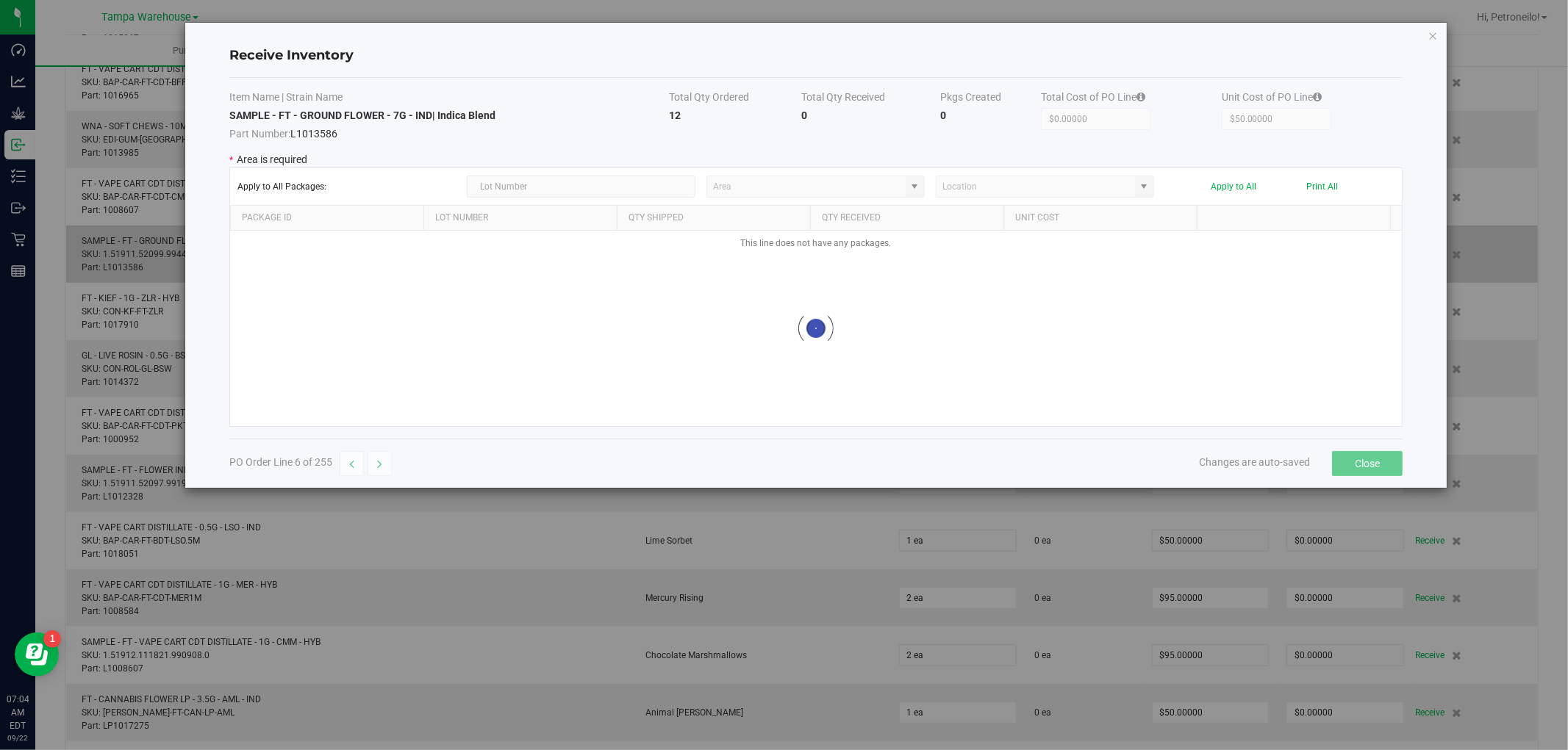
type input "State Pantry 1"
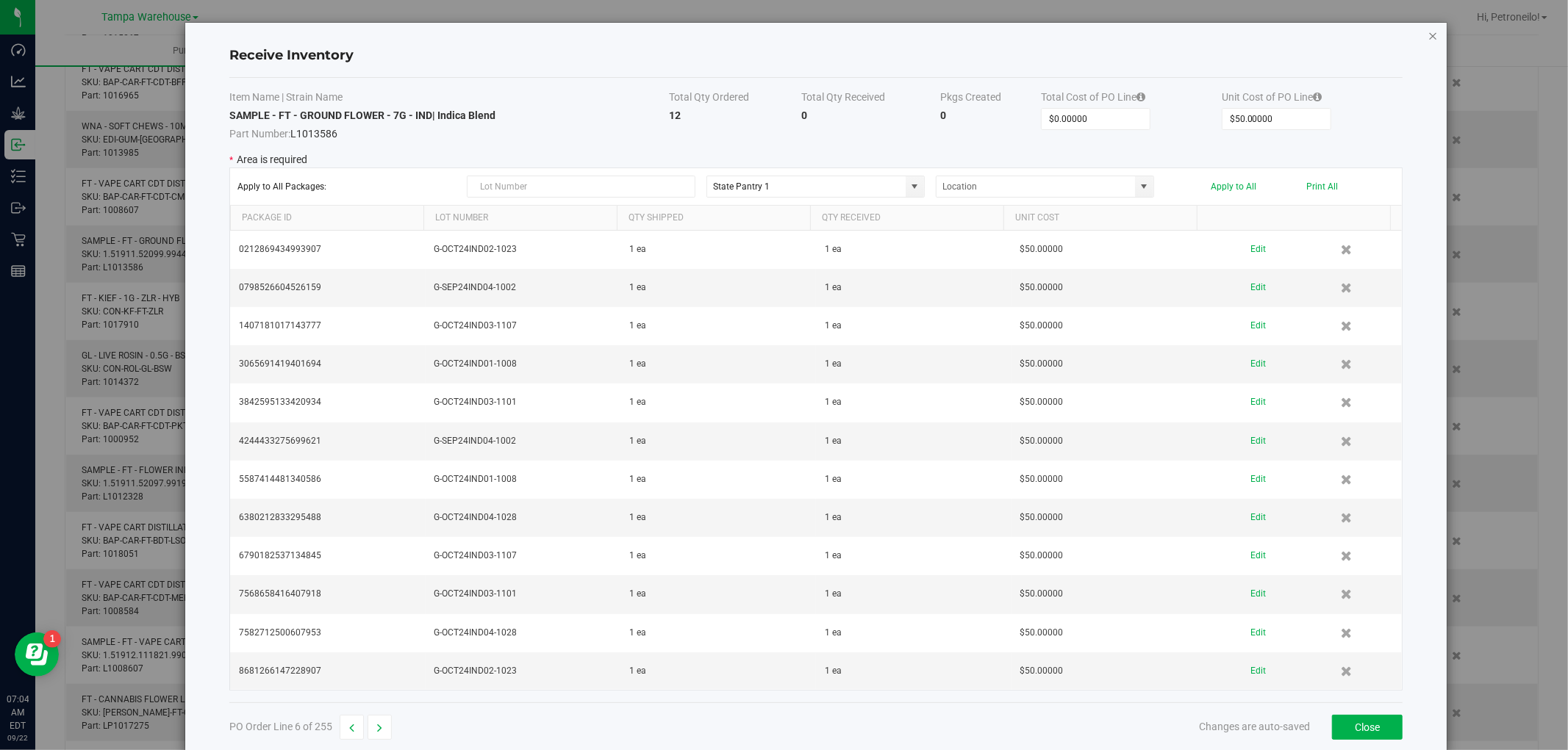
click at [1428, 36] on icon "Close modal" at bounding box center [1433, 35] width 10 height 18
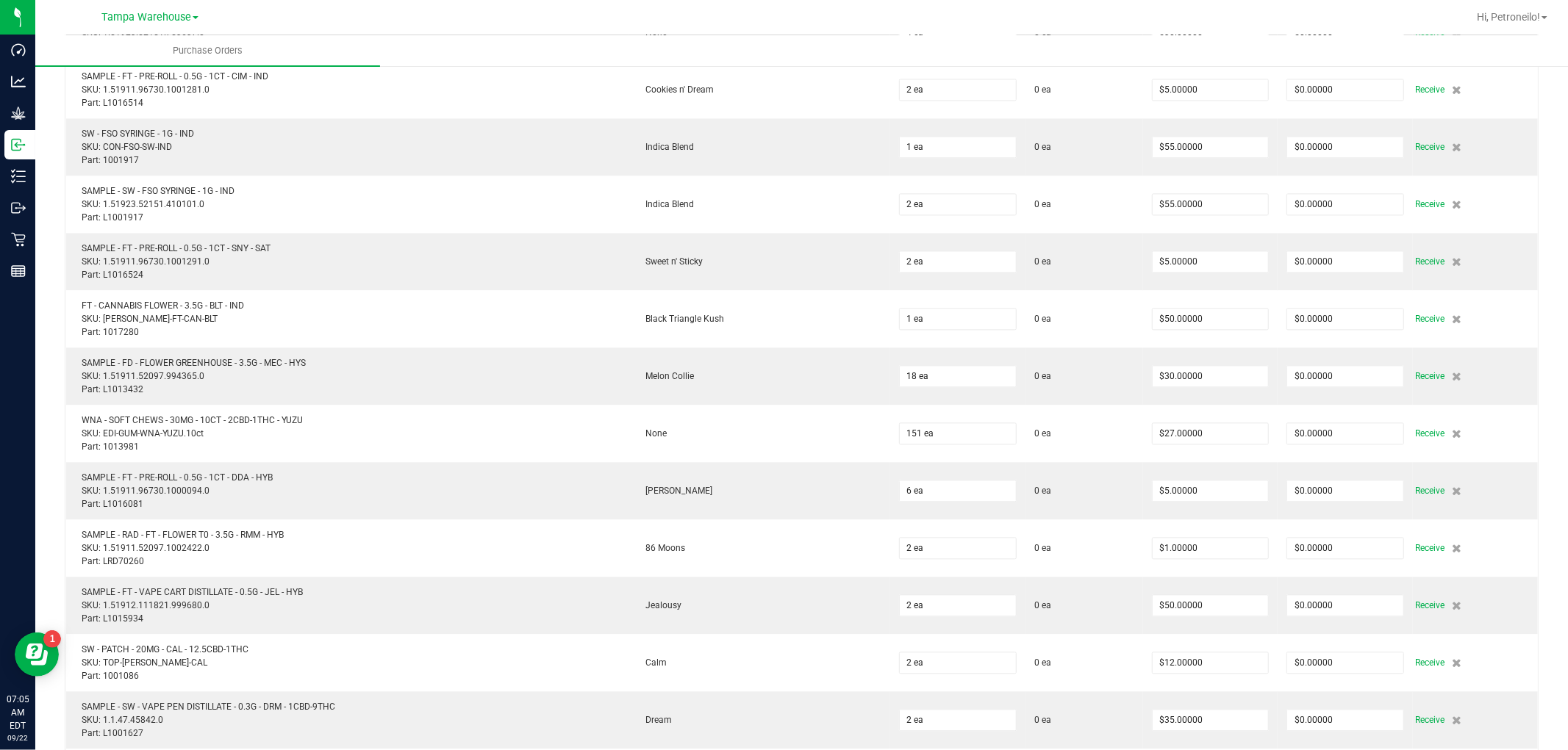
scroll to position [2694, 0]
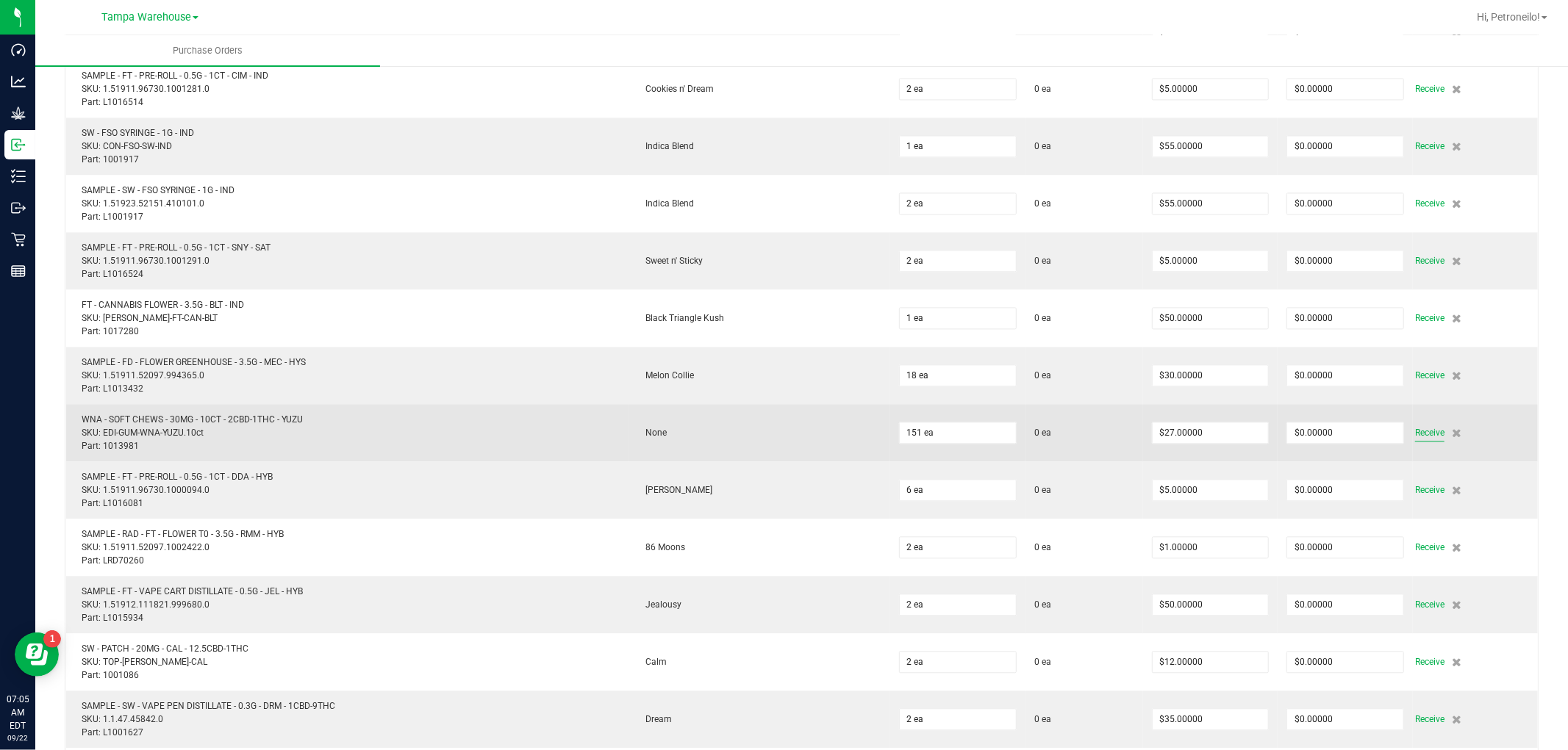
click at [1415, 428] on span "Receive" at bounding box center [1429, 432] width 29 height 18
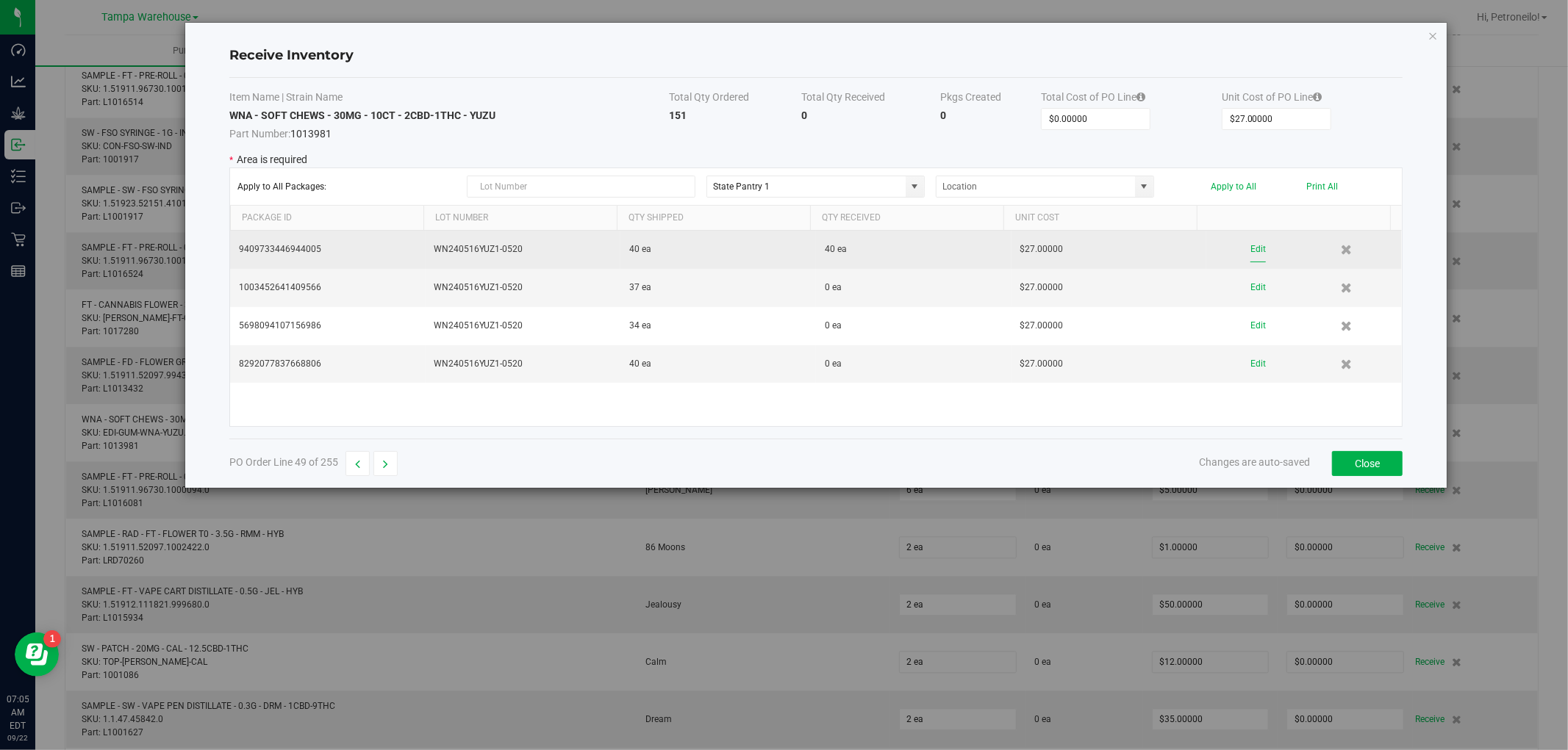
click at [1250, 247] on button "Edit" at bounding box center [1258, 248] width 15 height 25
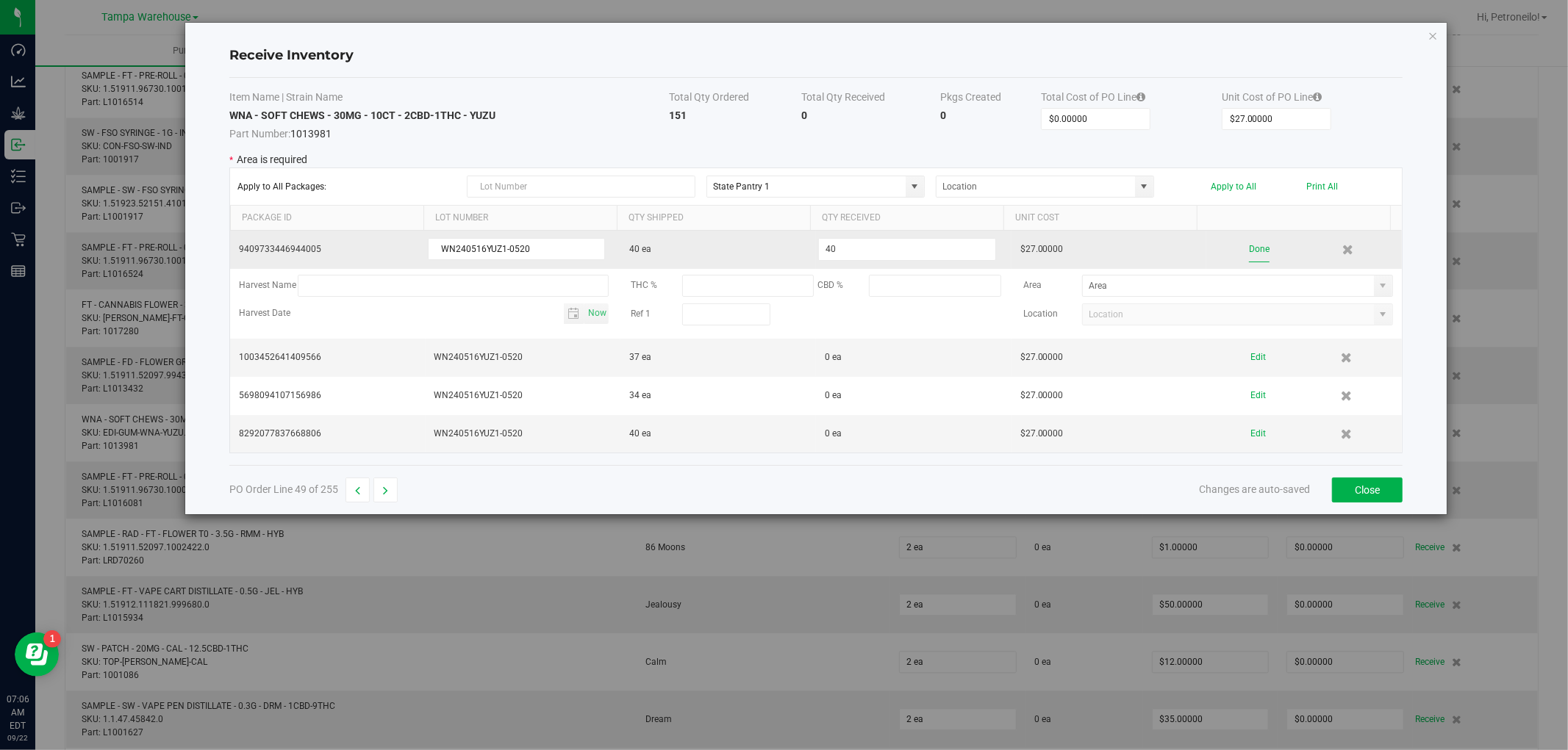
click at [1251, 245] on button "Done" at bounding box center [1259, 248] width 21 height 25
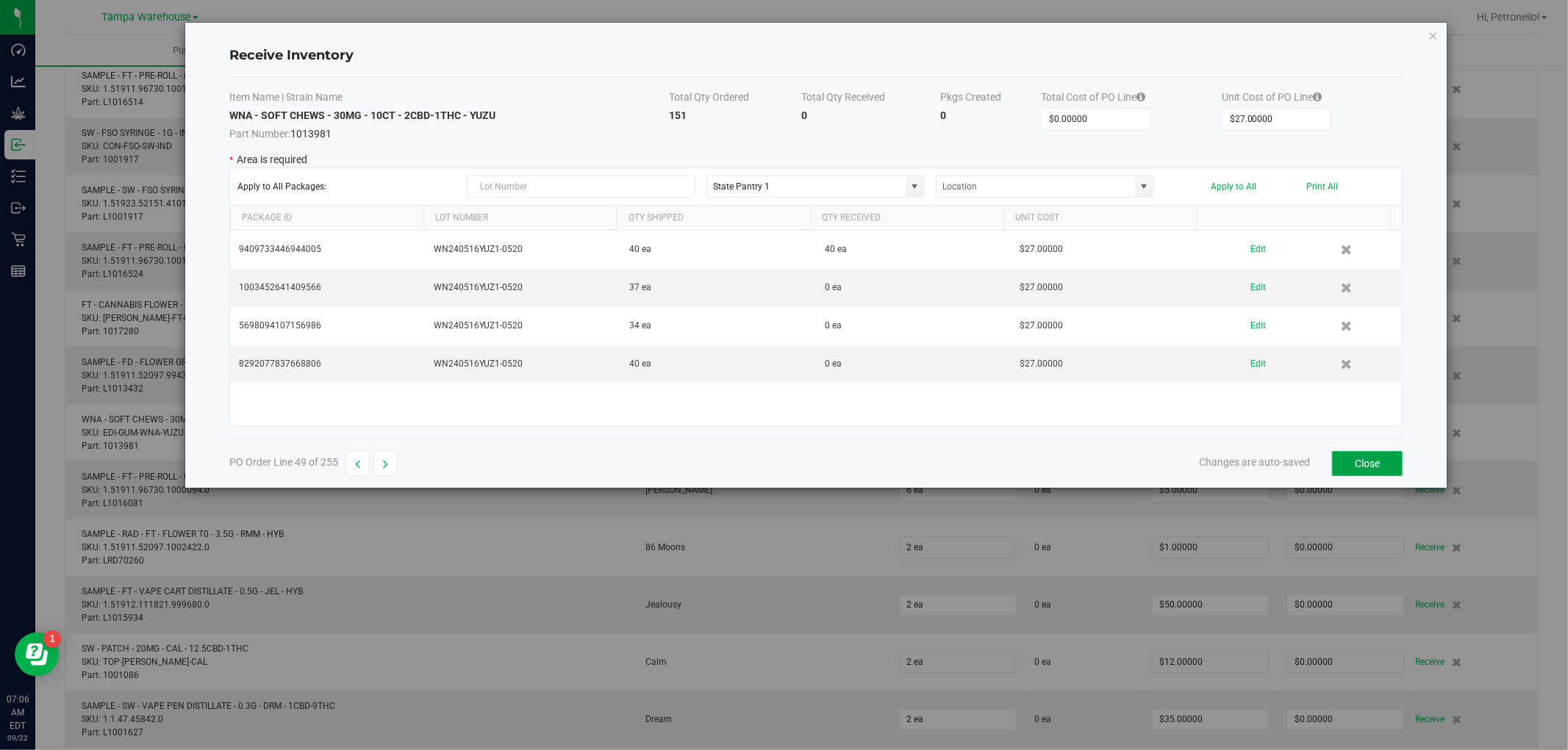
click at [1369, 460] on button "Close" at bounding box center [1366, 463] width 70 height 25
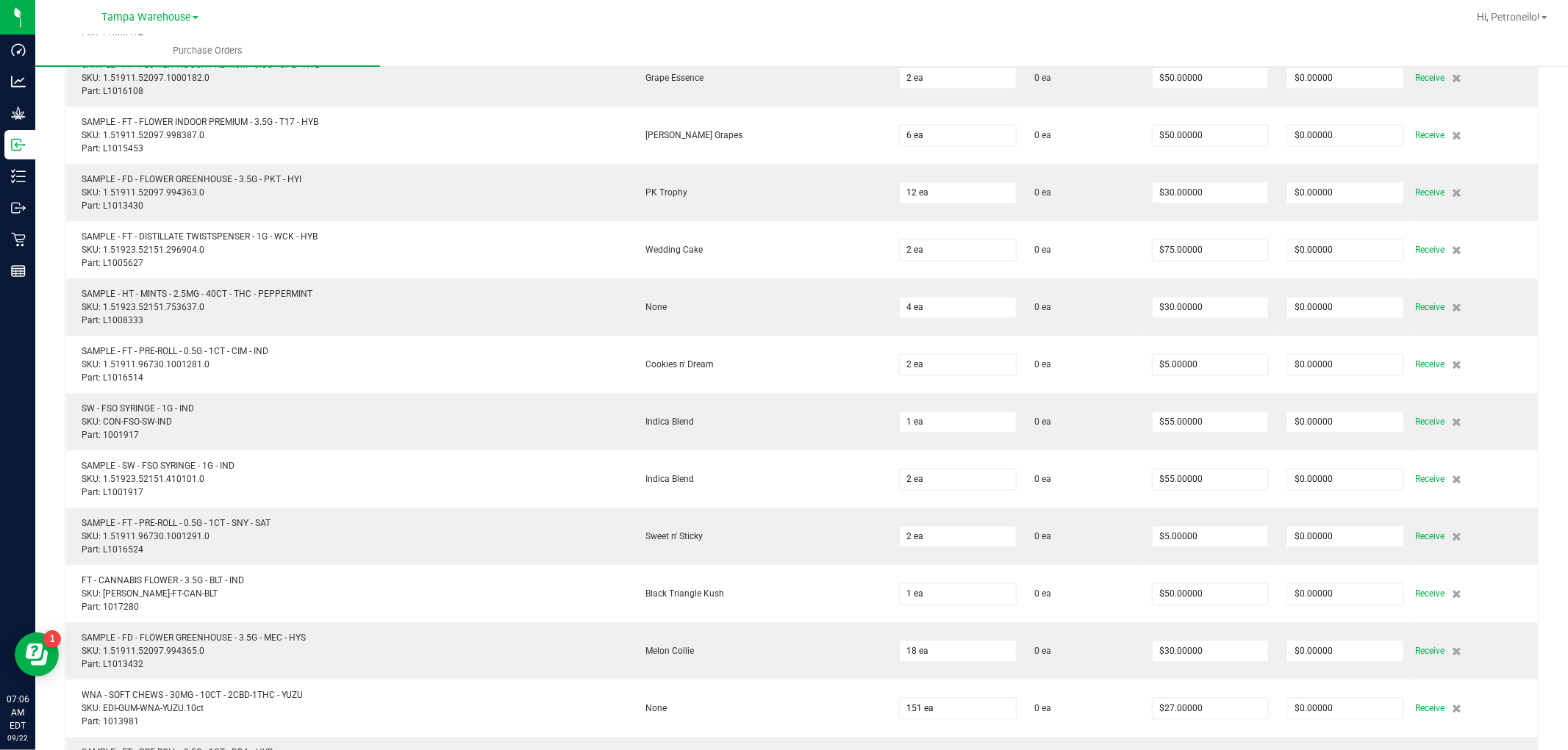
scroll to position [2531, 0]
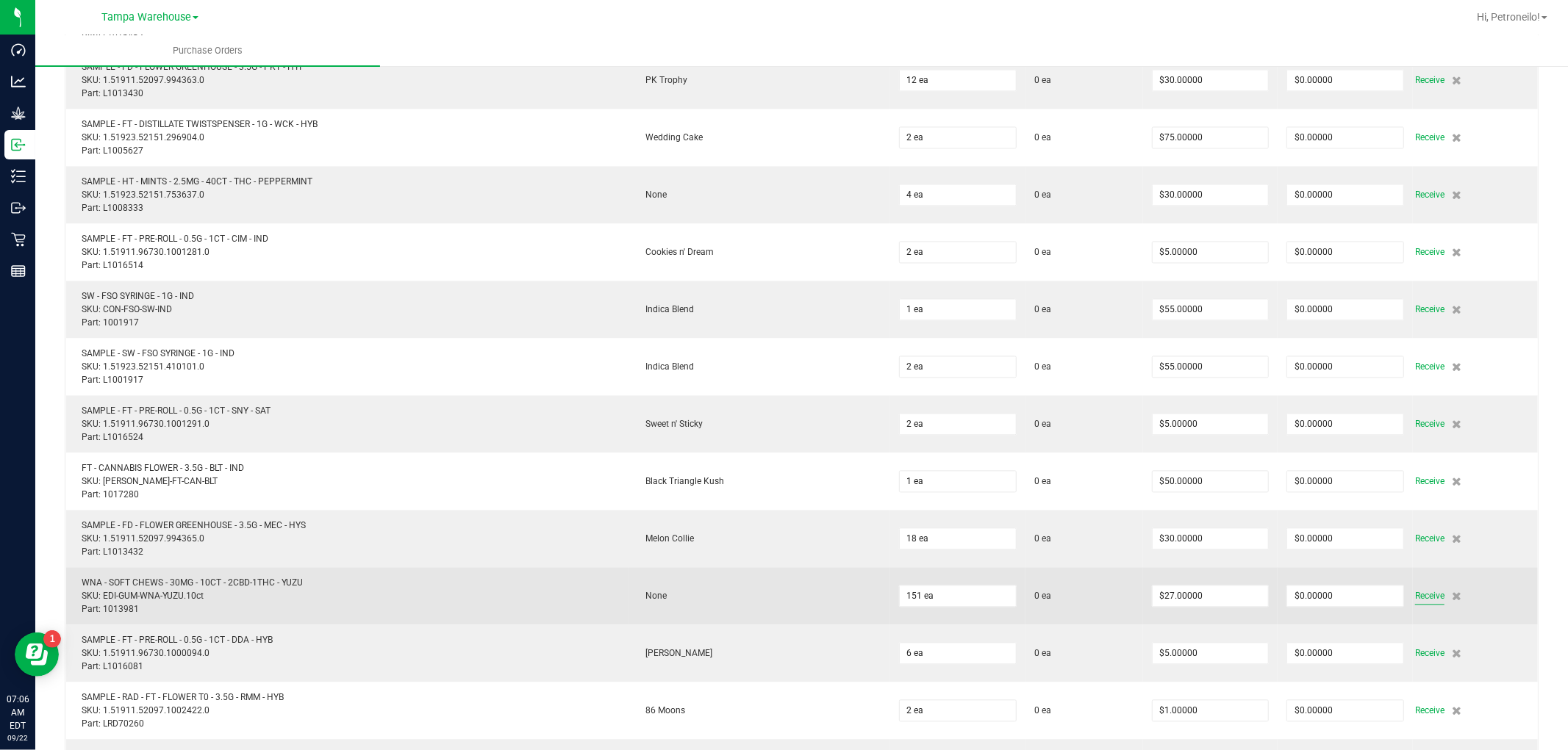
click at [1415, 595] on span "Receive" at bounding box center [1429, 595] width 29 height 18
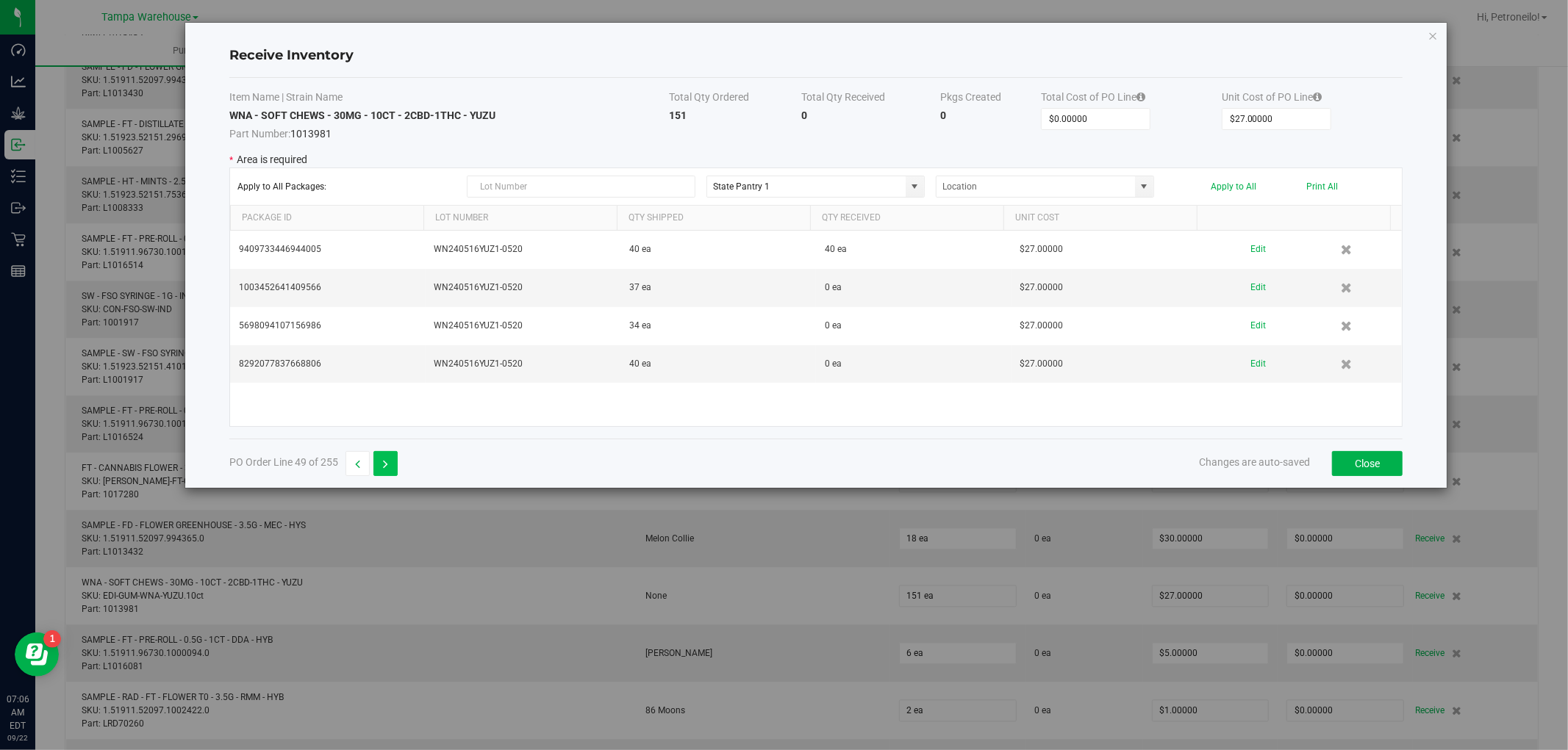
click at [378, 463] on button "button" at bounding box center [385, 463] width 24 height 25
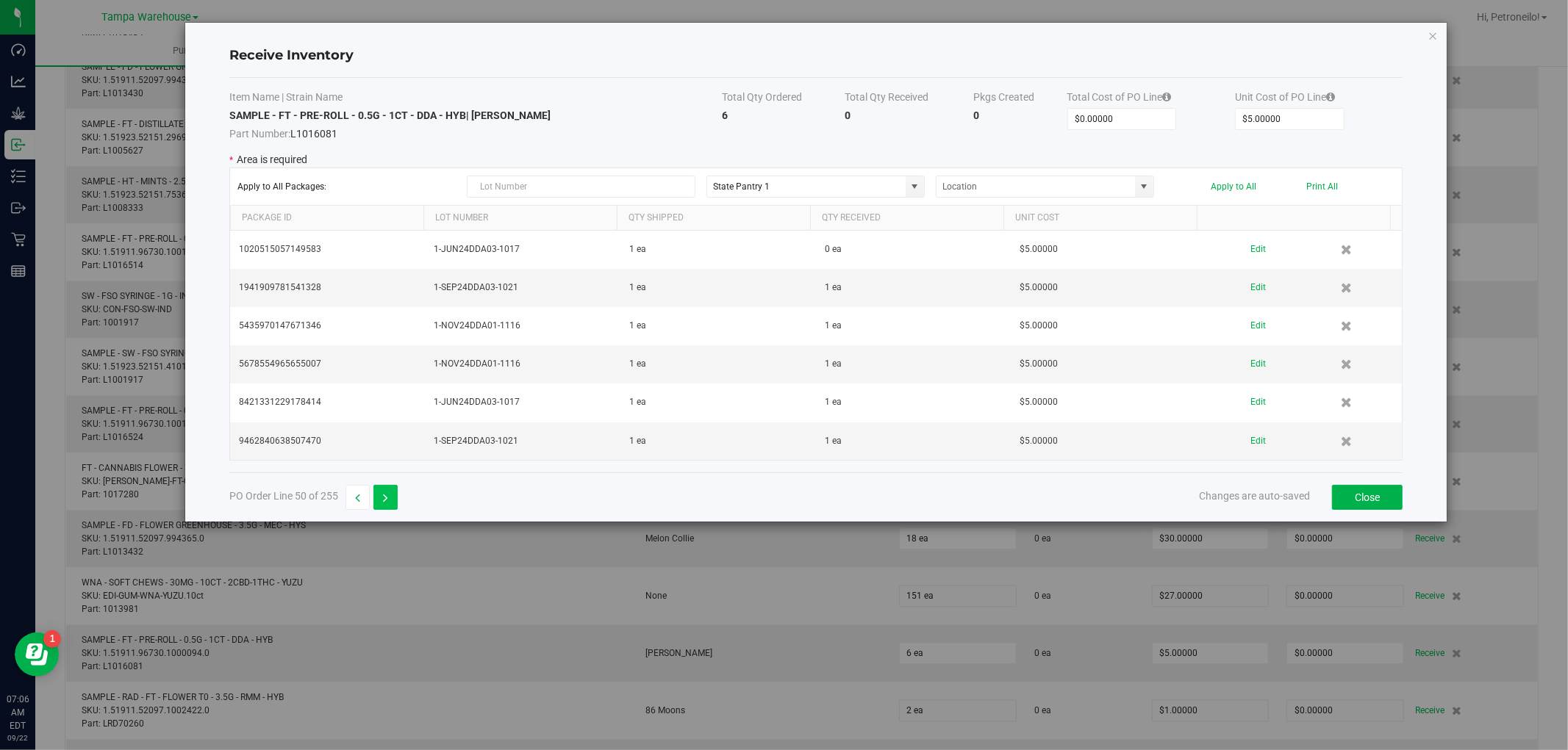
click at [378, 463] on div "Item Name | Strain Name Total Qty Ordered Total Qty Received Pkgs Created Total…" at bounding box center [816, 275] width 1173 height 395
click at [383, 495] on icon "button" at bounding box center [384, 498] width 5 height 10
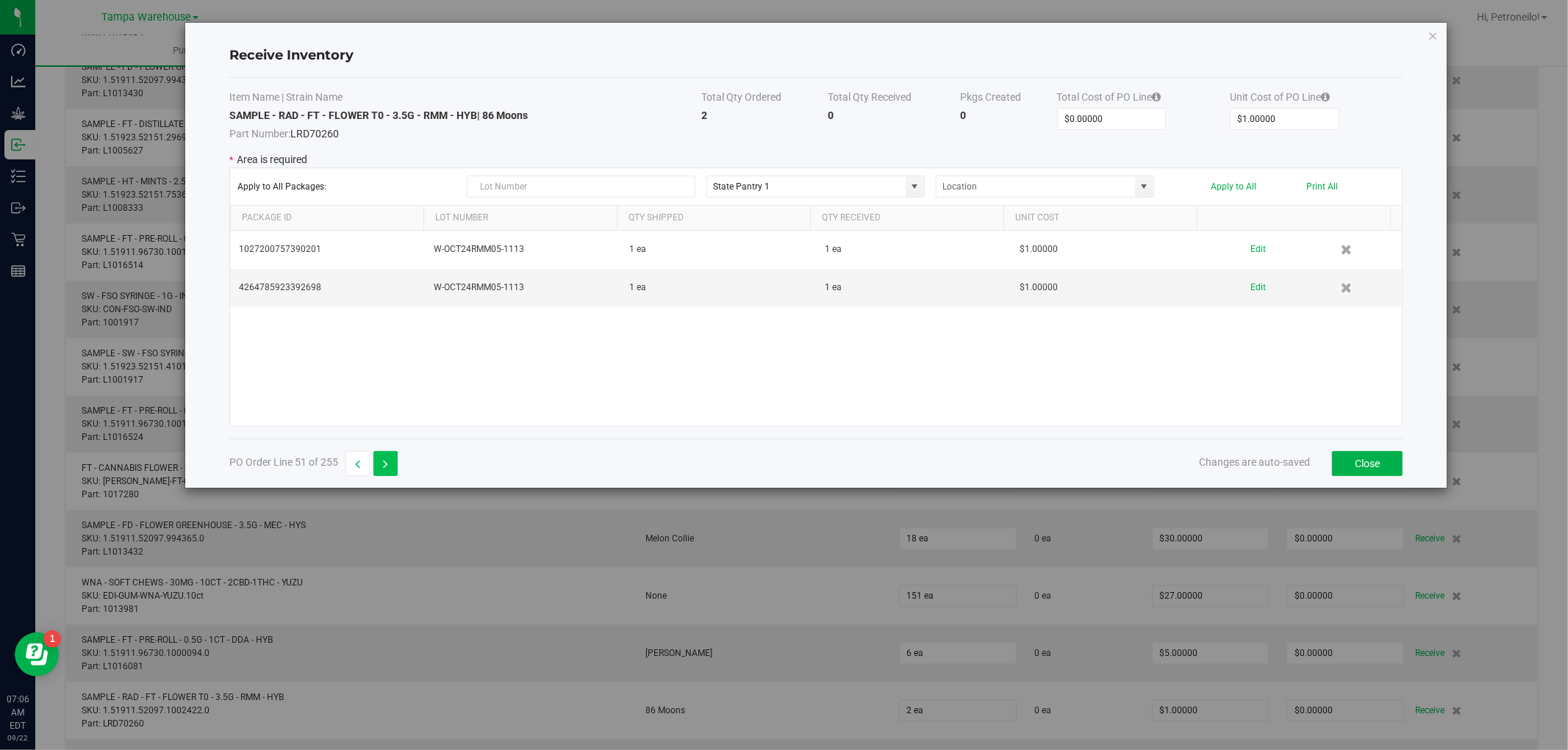
click at [384, 468] on icon "button" at bounding box center [384, 464] width 5 height 10
click at [359, 466] on icon "button" at bounding box center [357, 464] width 5 height 10
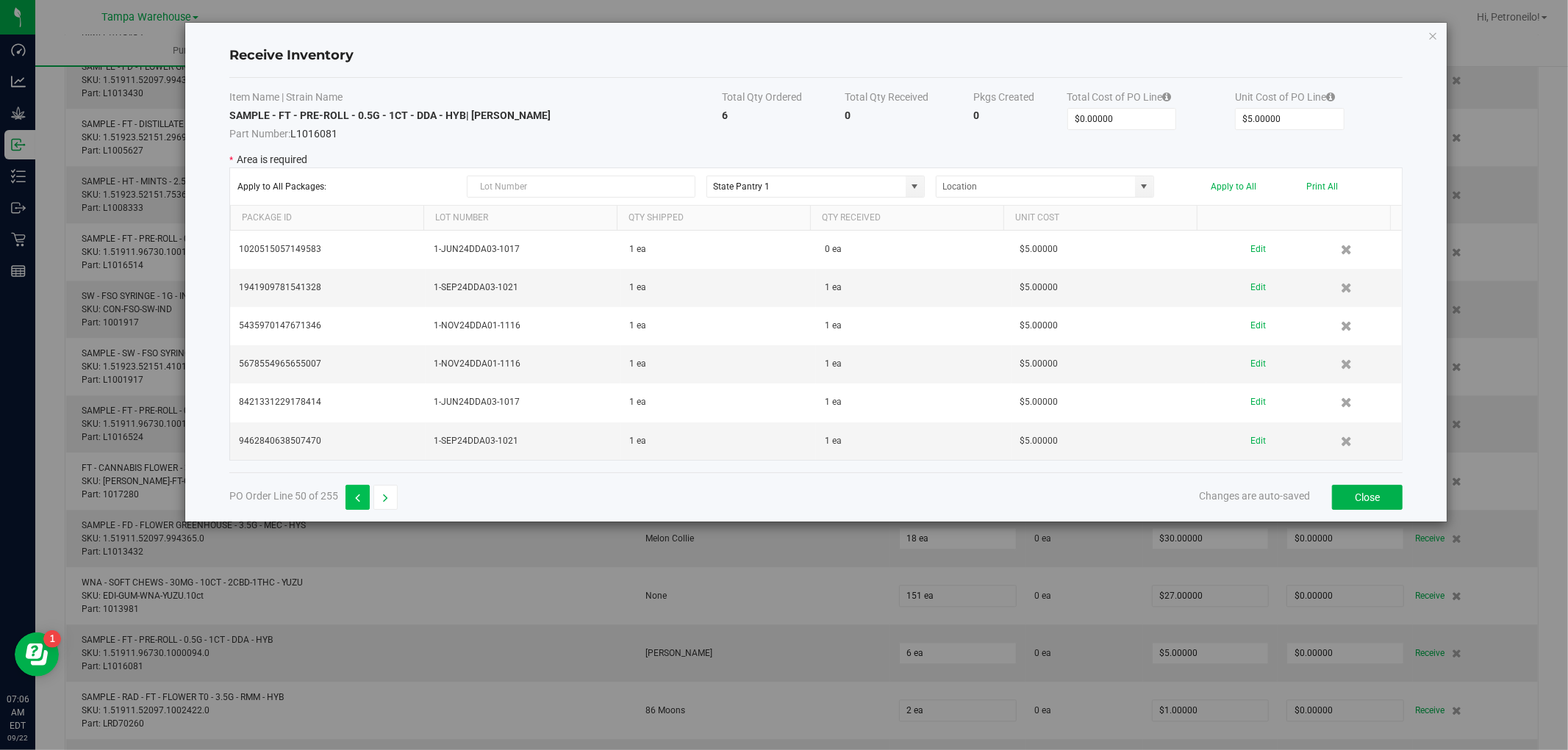
click at [359, 466] on div "Item Name | Strain Name Total Qty Ordered Total Qty Received Pkgs Created Total…" at bounding box center [816, 275] width 1173 height 395
click at [354, 493] on button "button" at bounding box center [357, 497] width 24 height 25
type input "$27.00000"
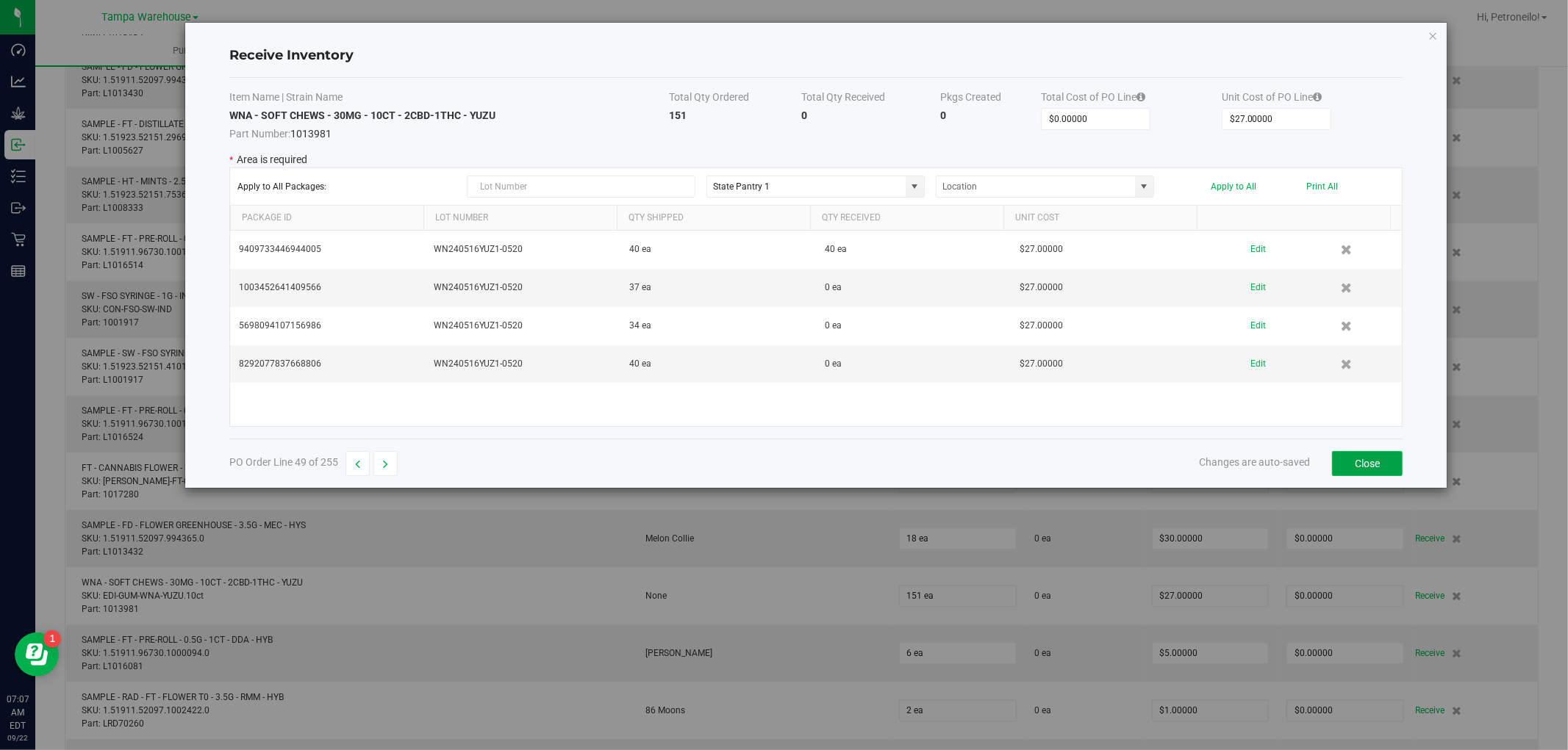
click at [1358, 468] on button "Close" at bounding box center [1366, 463] width 70 height 25
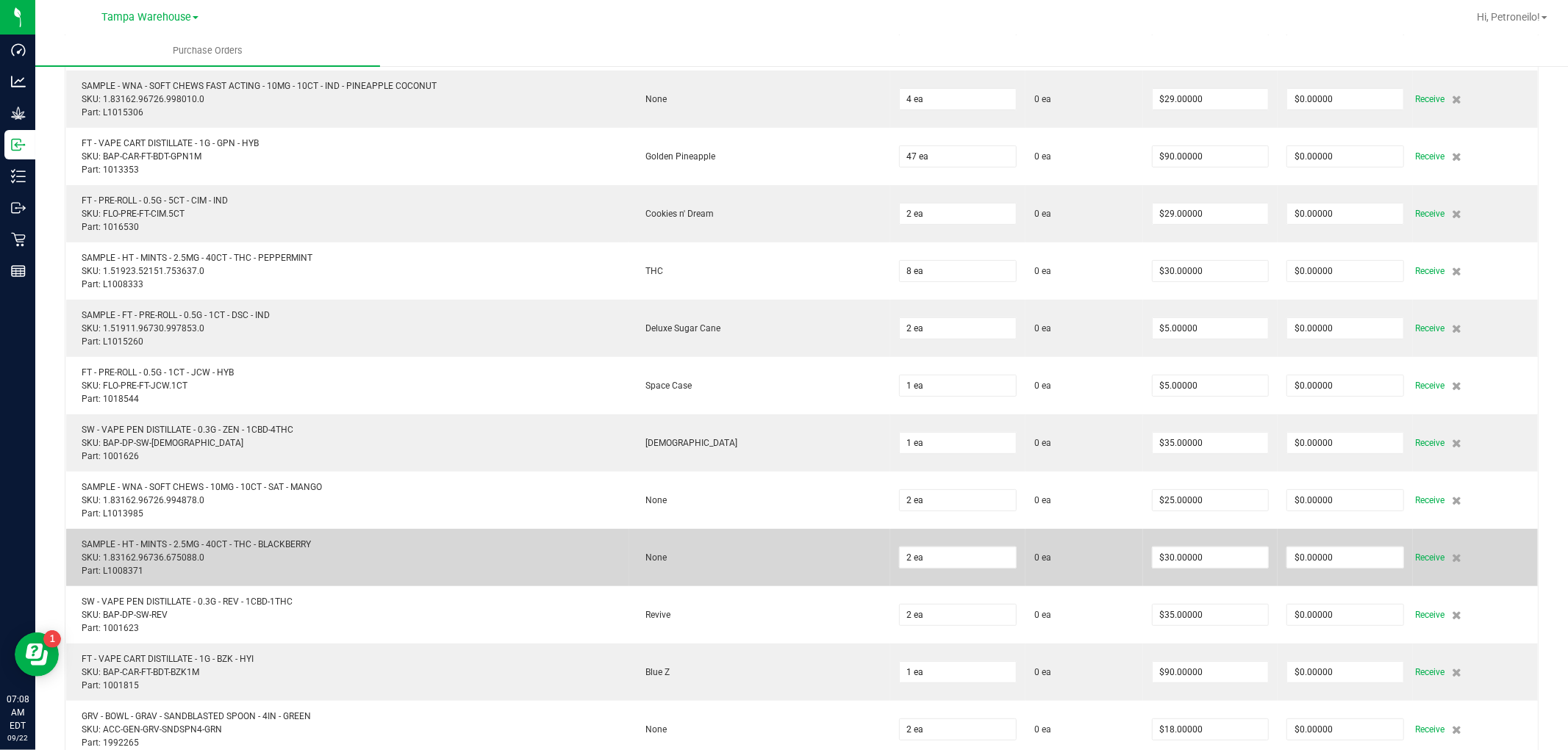
scroll to position [5062, 0]
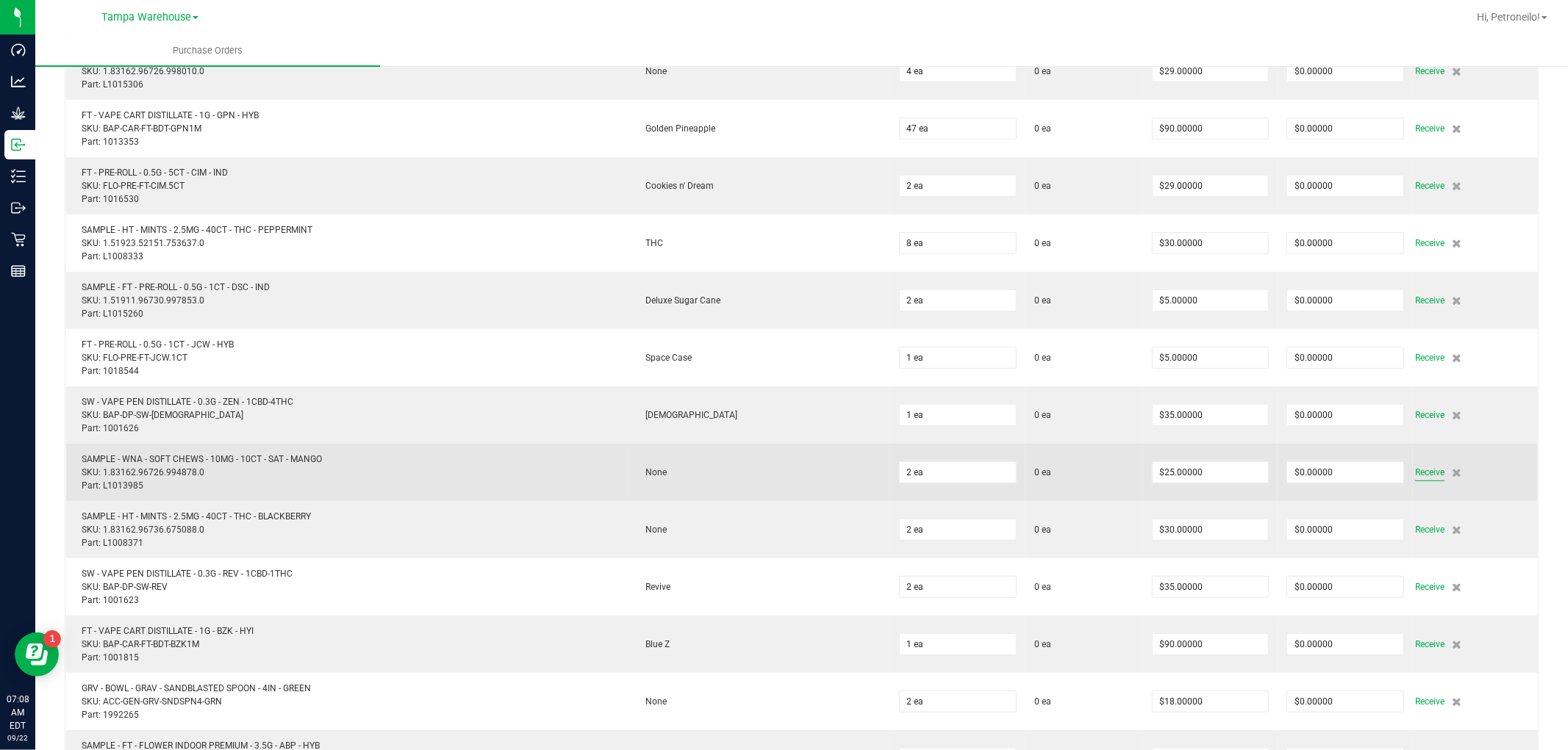
click at [1415, 472] on span "Receive" at bounding box center [1429, 472] width 29 height 18
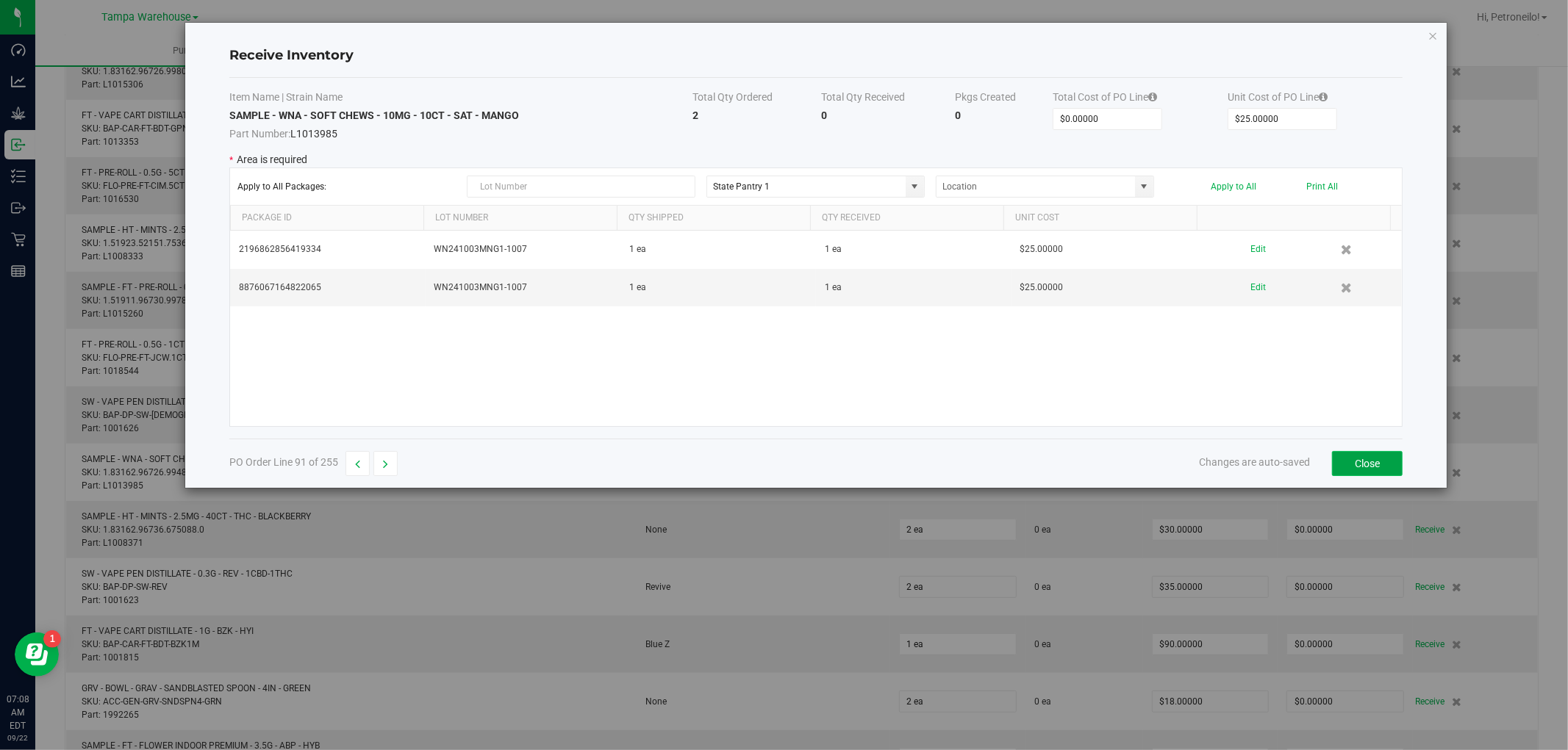
click at [1338, 464] on button "Close" at bounding box center [1366, 463] width 70 height 25
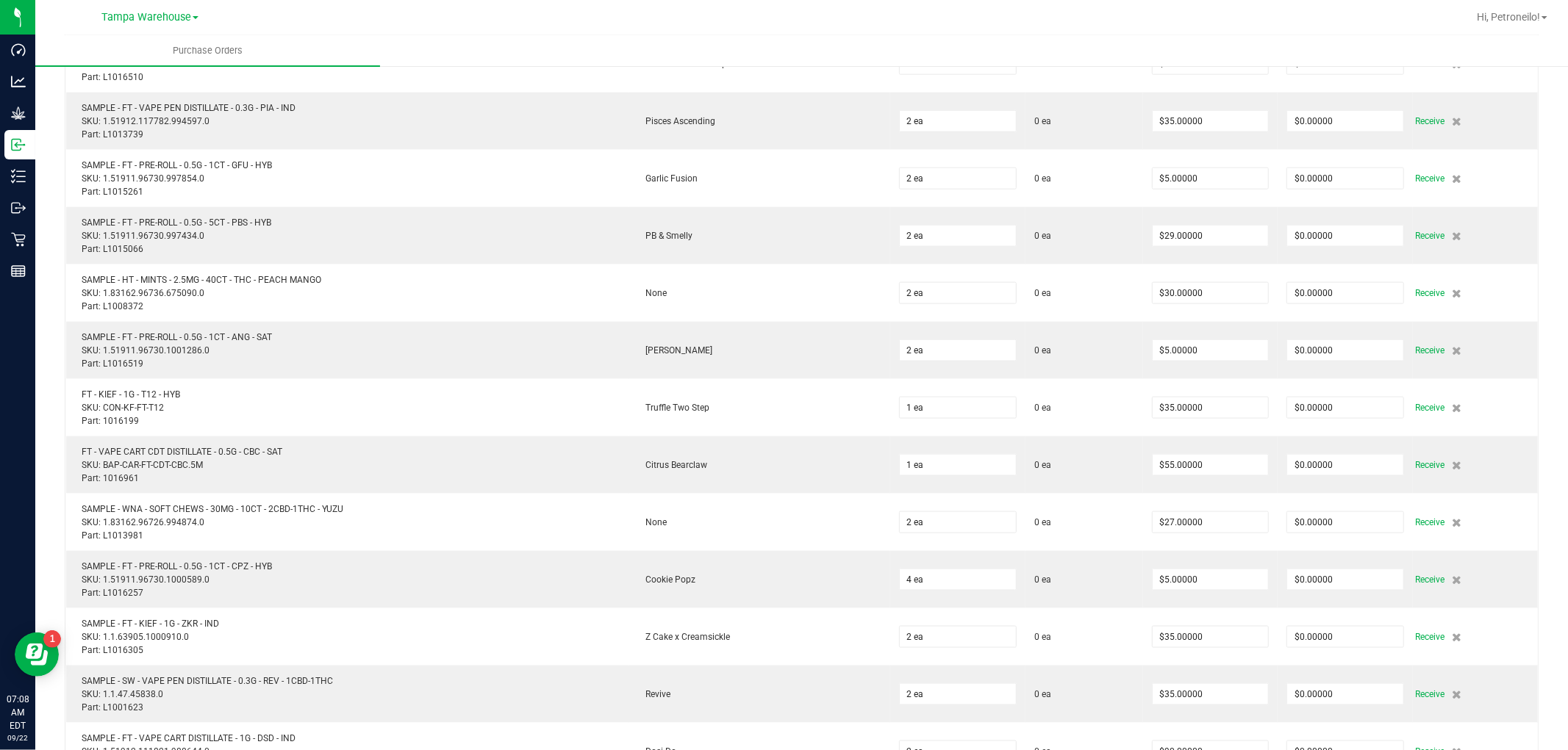
scroll to position [6205, 0]
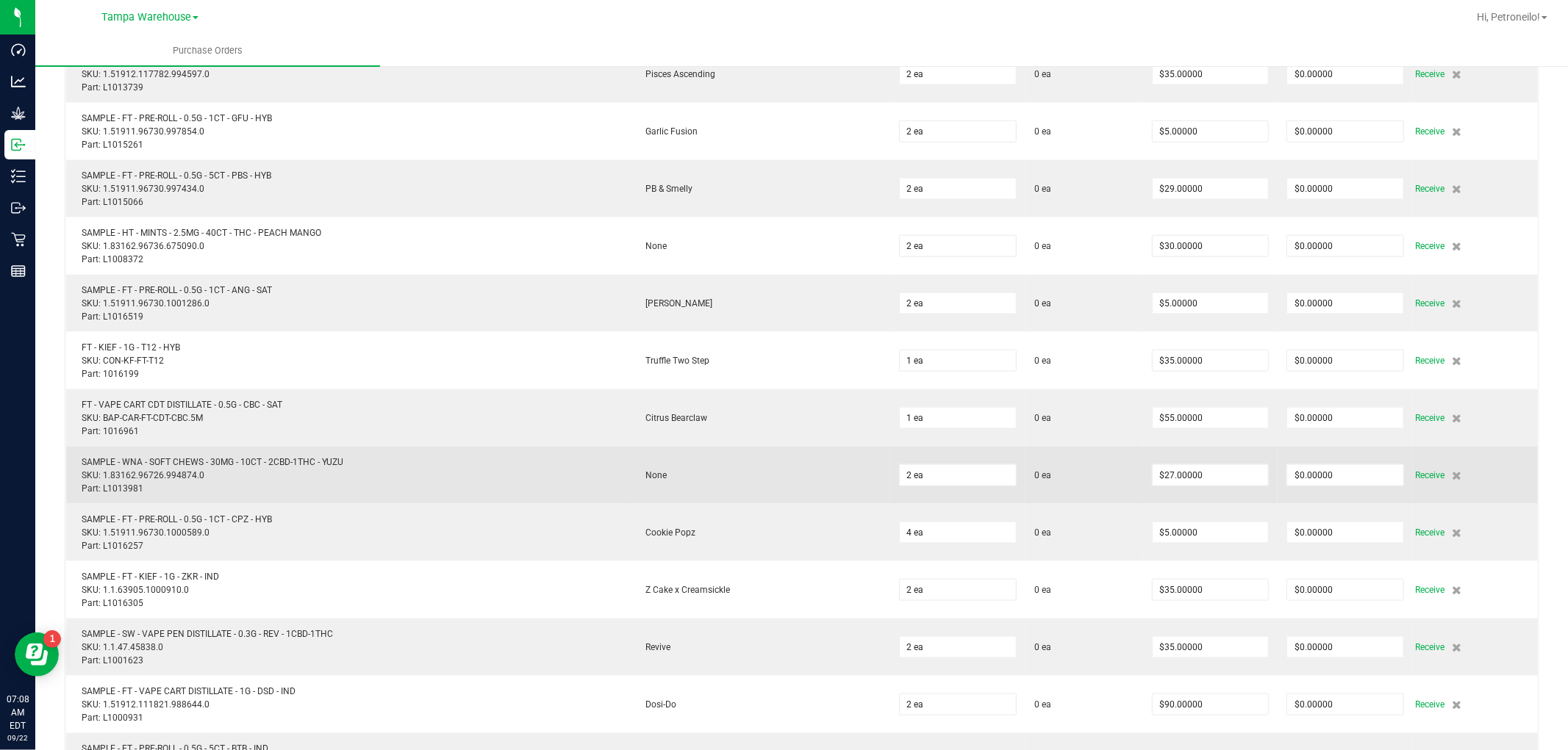
click at [1413, 469] on td "Receive" at bounding box center [1475, 475] width 125 height 57
click at [1415, 471] on span "Receive" at bounding box center [1429, 475] width 29 height 18
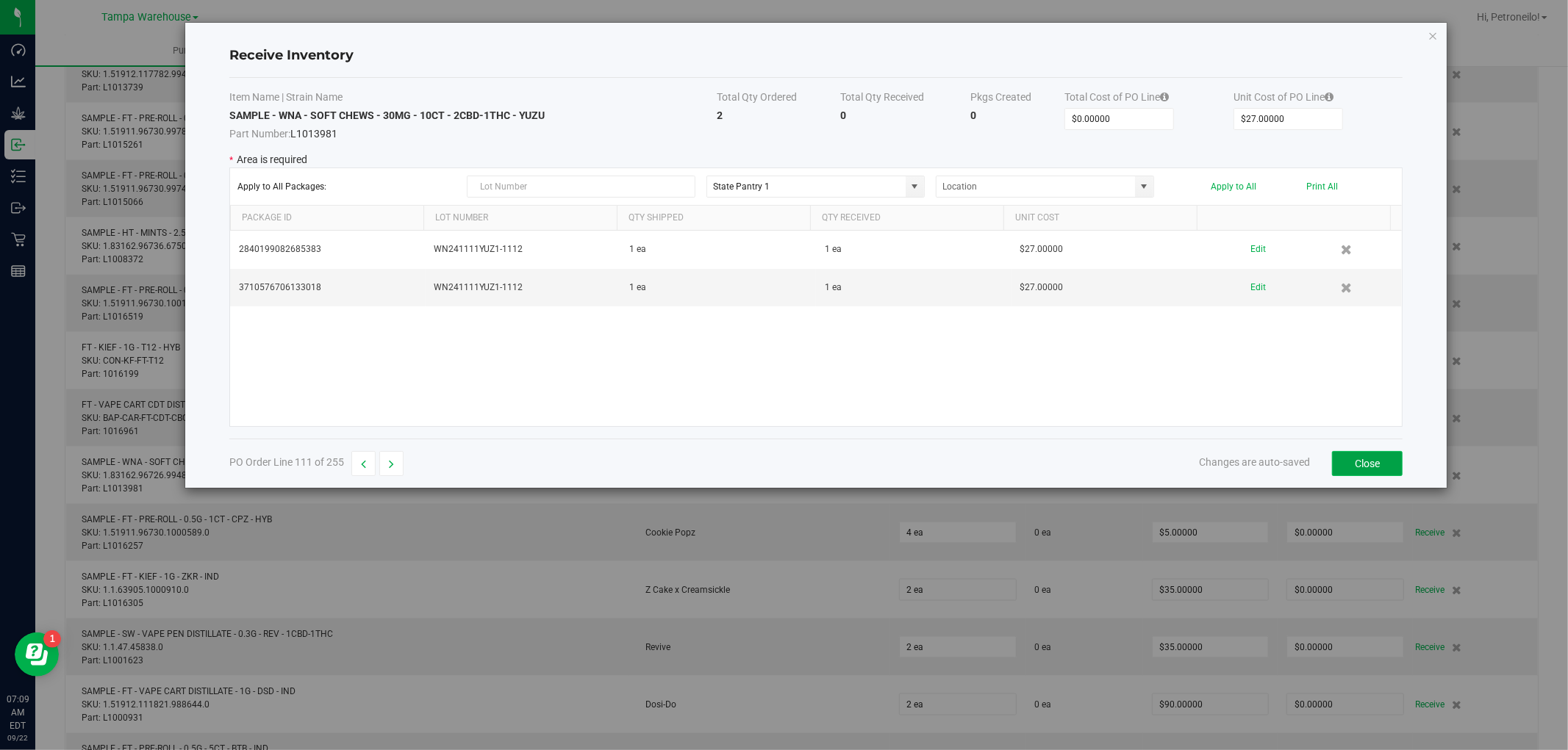
click at [1364, 463] on button "Close" at bounding box center [1366, 463] width 70 height 25
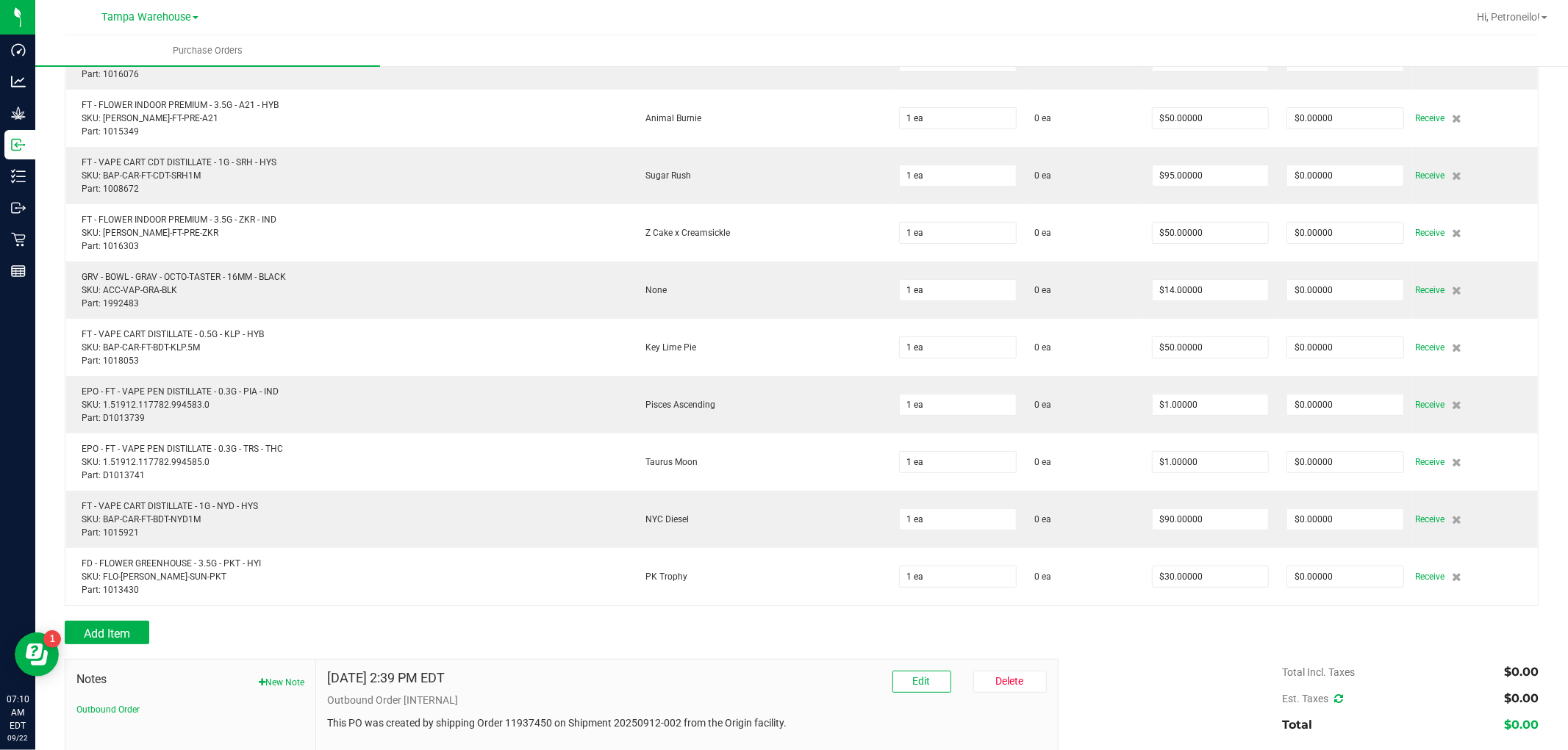
scroll to position [14371, 0]
